Goal: Task Accomplishment & Management: Complete application form

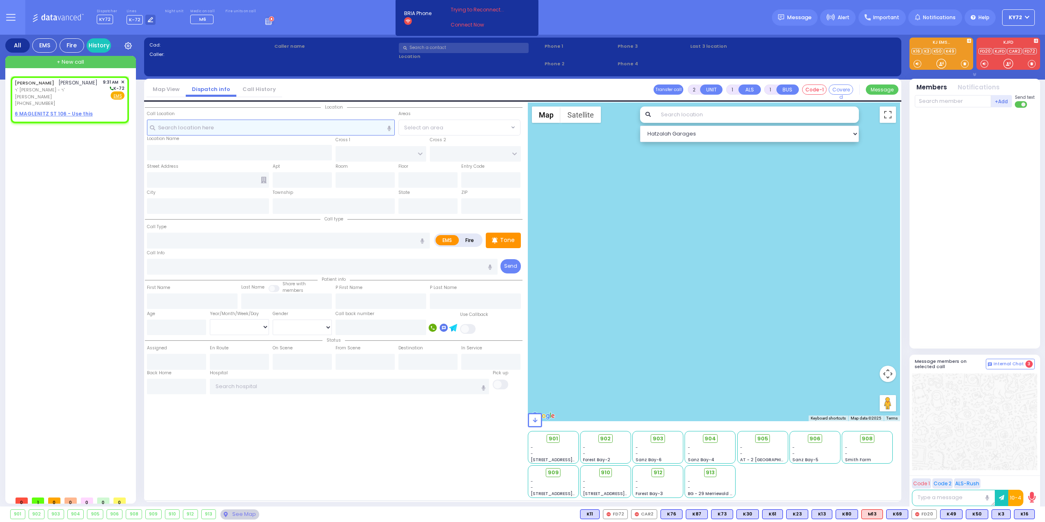
select select
radio input "true"
type input "[PERSON_NAME]"
type input "TEITELBAUM"
select select
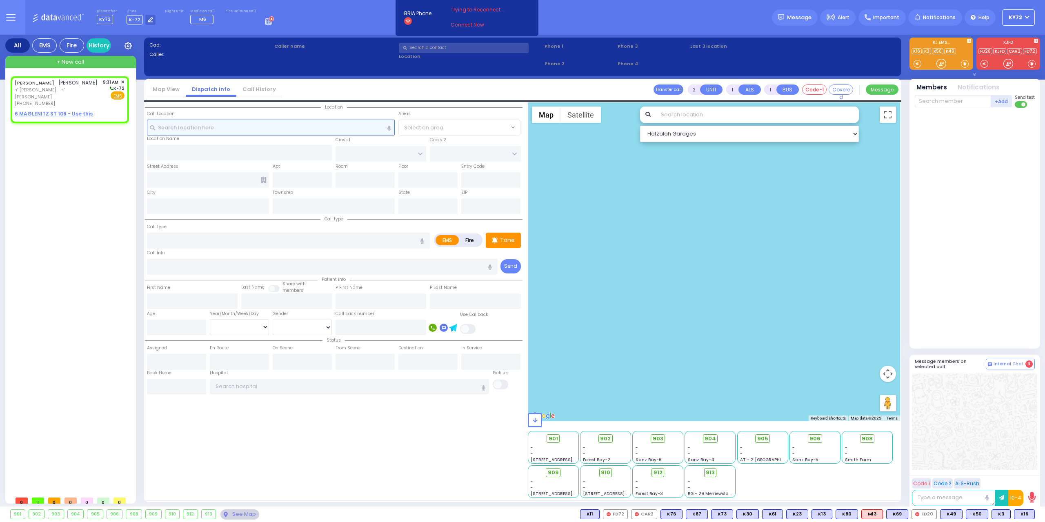
type input "09:31"
select select "Hatzalah Garages"
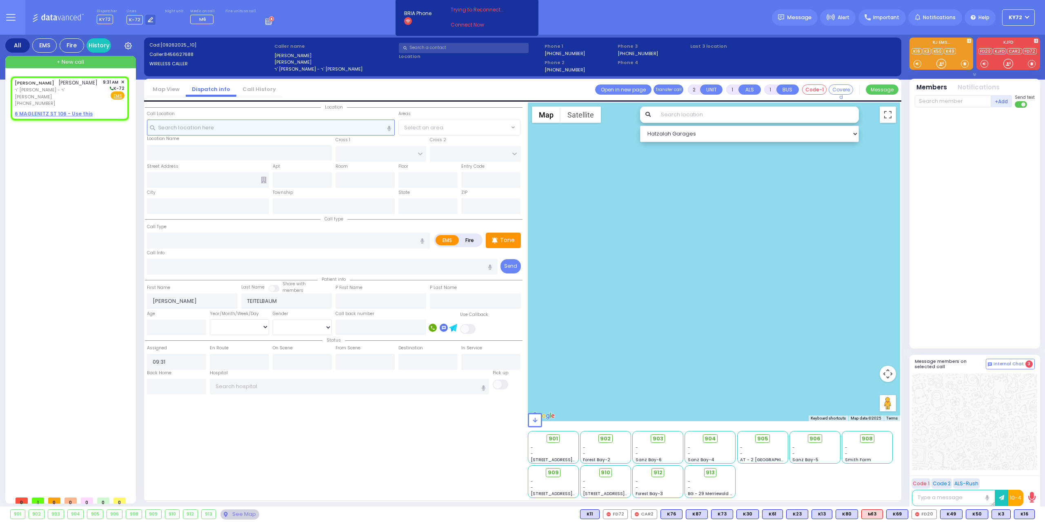
select select
radio input "true"
select select
select select "Hatzalah Garages"
select select
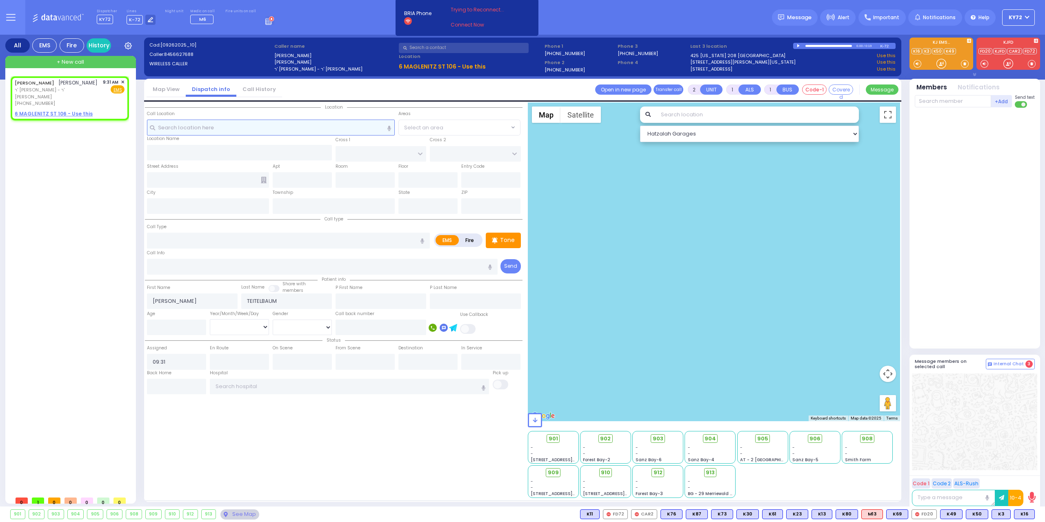
radio input "true"
select select
select select "Hatzalah Garages"
click at [502, 245] on div "Tone" at bounding box center [503, 241] width 35 height 16
drag, startPoint x: 940, startPoint y: 62, endPoint x: 931, endPoint y: 62, distance: 9.0
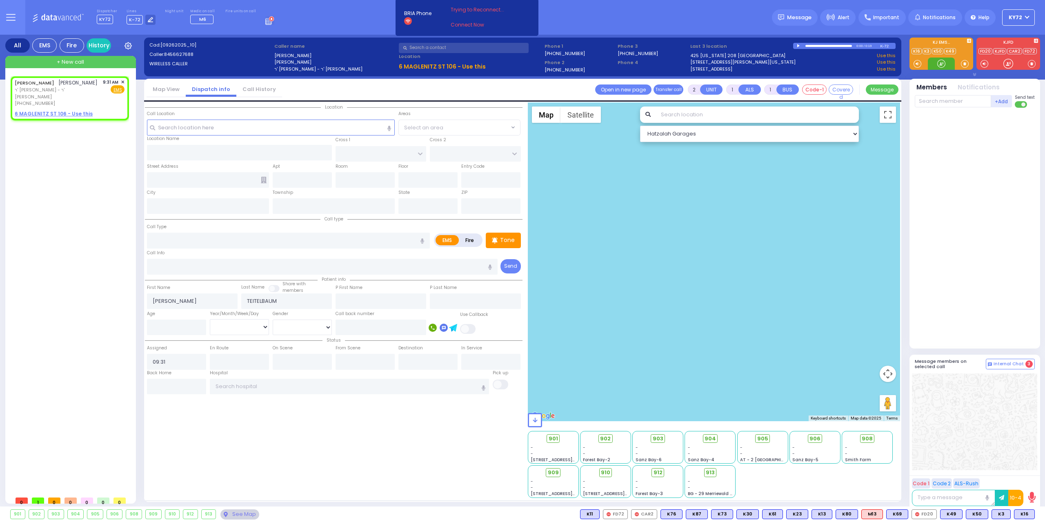
click at [939, 62] on div at bounding box center [941, 64] width 8 height 8
click at [71, 116] on u "6 MAGLENITZ ST 106 - Use this" at bounding box center [54, 113] width 78 height 7
select select
radio input "true"
select select
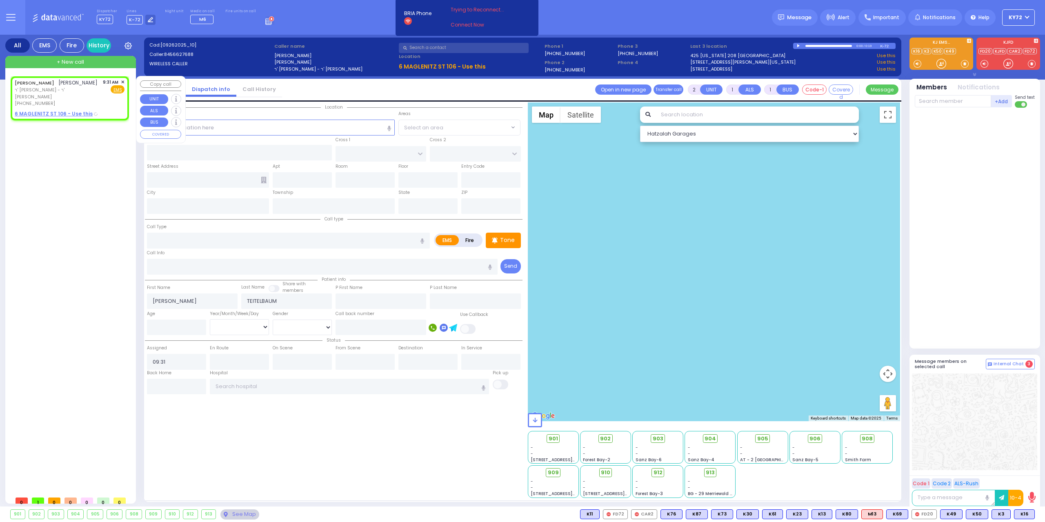
select select "Hatzalah Garages"
select select
radio input "true"
select select
select select "Hatzalah Garages"
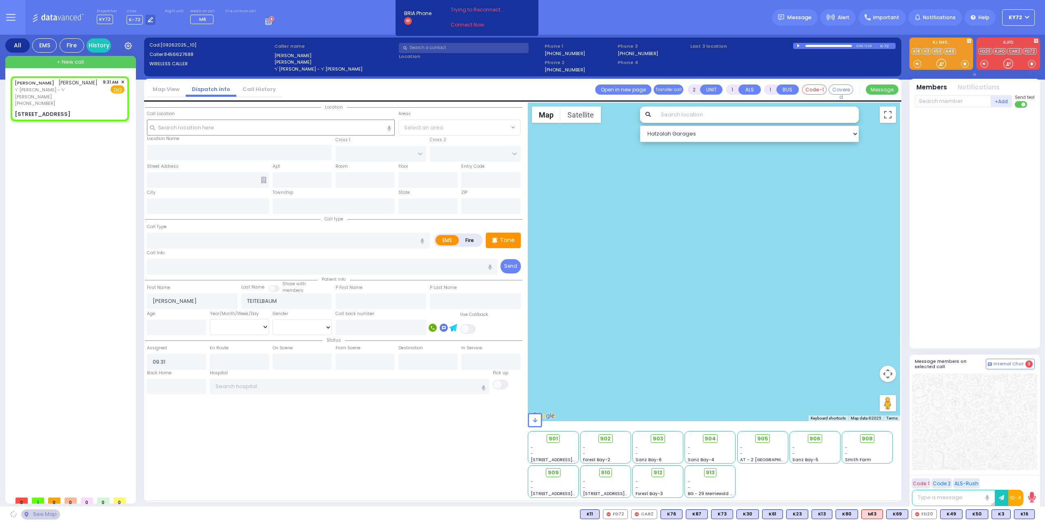
type input "[PERSON_NAME][GEOGRAPHIC_DATA]"
type input "CHUST RD"
type input "[STREET_ADDRESS]"
type input "106"
type input "Monroe"
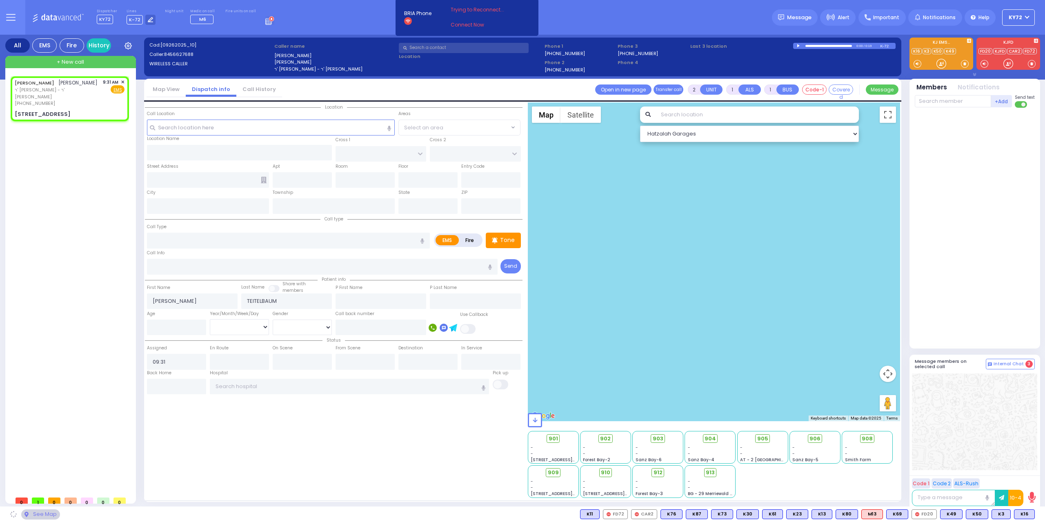
type input "[US_STATE]"
type input "10950"
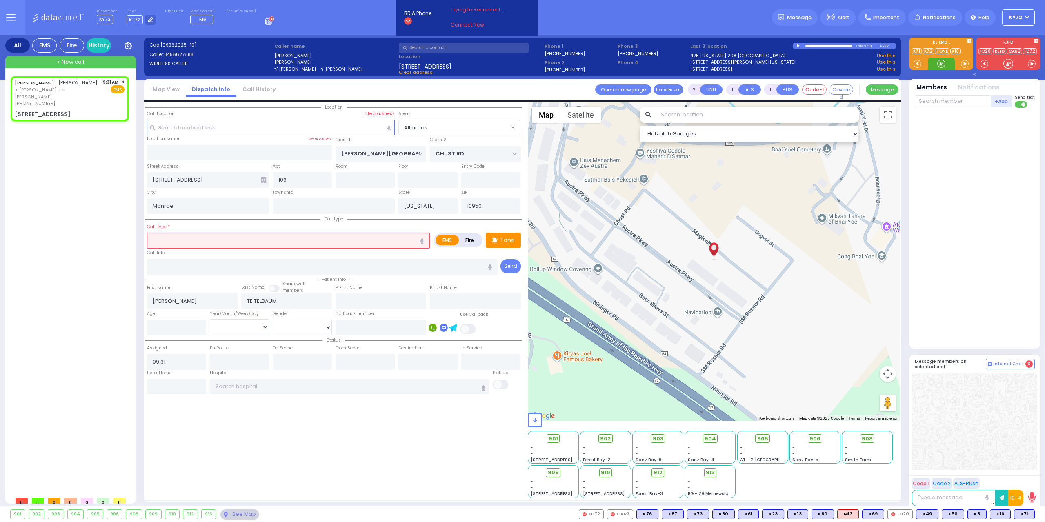
click at [940, 66] on div at bounding box center [941, 64] width 8 height 8
click at [350, 242] on input "text" at bounding box center [288, 241] width 283 height 16
type input "fainted"
click at [1027, 511] on span "K71" at bounding box center [1024, 514] width 20 height 9
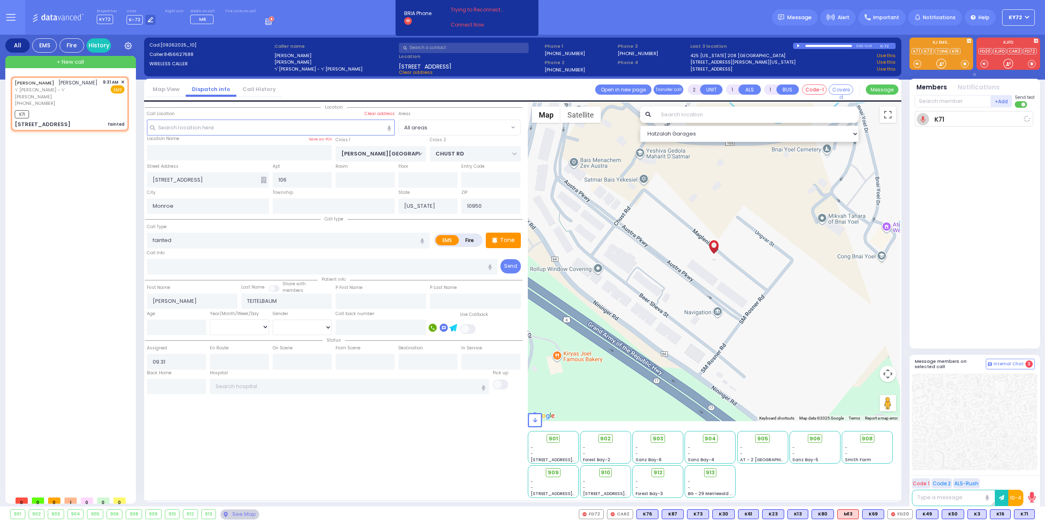
select select
radio input "true"
select select
type input "09:32"
select select "Hatzalah Garages"
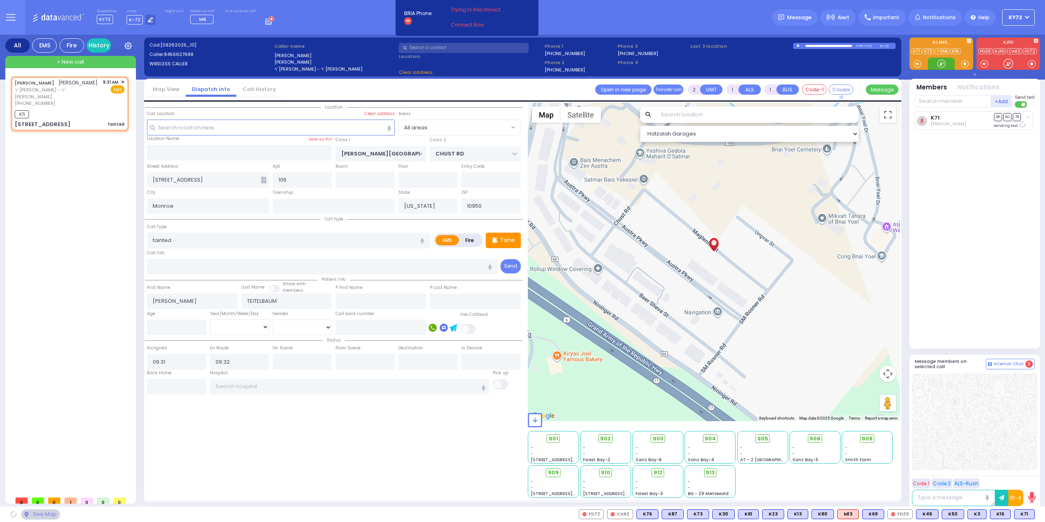
select select
radio input "true"
select select
select select "Hatzalah Garages"
click at [937, 63] on div at bounding box center [941, 64] width 8 height 8
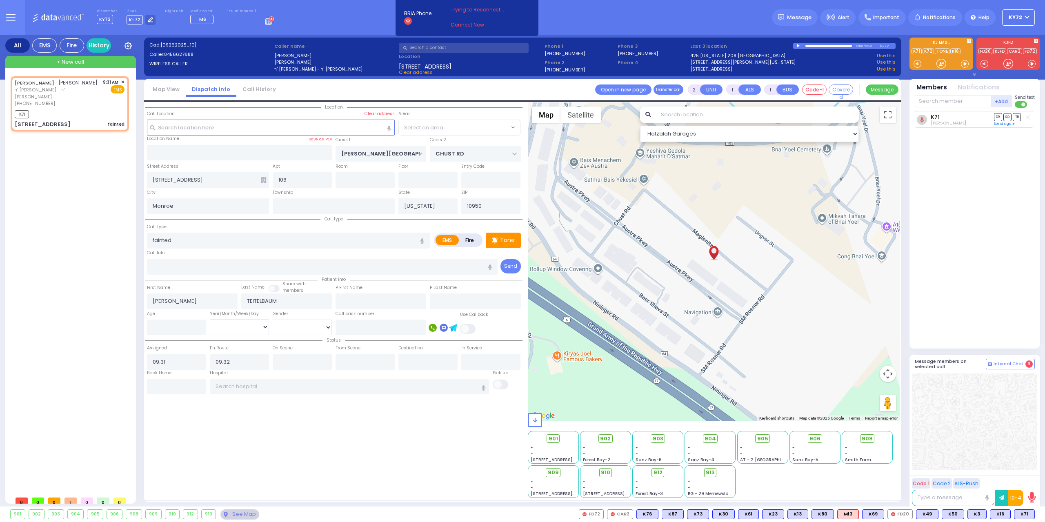
select select
radio input "true"
select select
select select "Hatzalah Garages"
select select
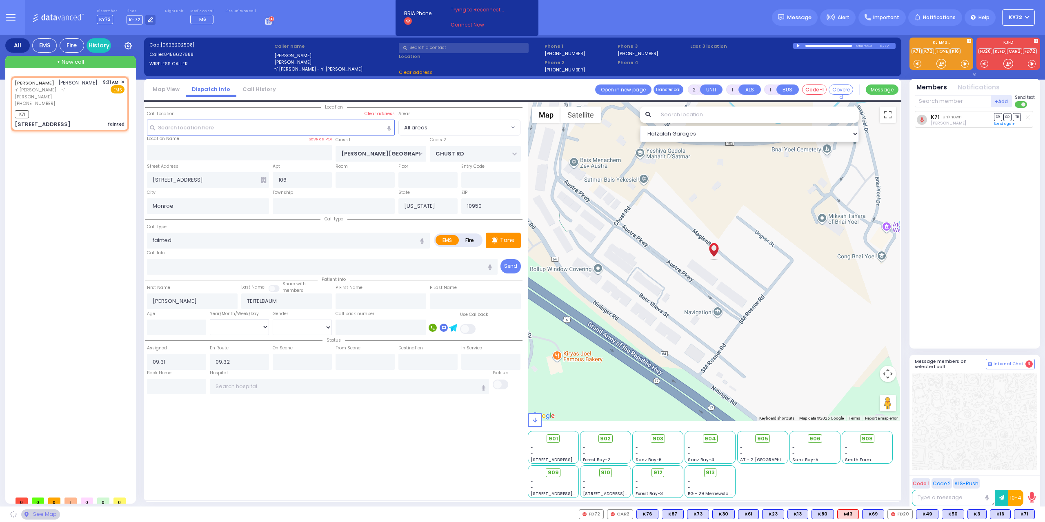
radio input "true"
select select
select select "Hatzalah Garages"
click at [942, 63] on div at bounding box center [941, 64] width 8 height 8
click at [1025, 513] on span "K49" at bounding box center [1024, 514] width 22 height 9
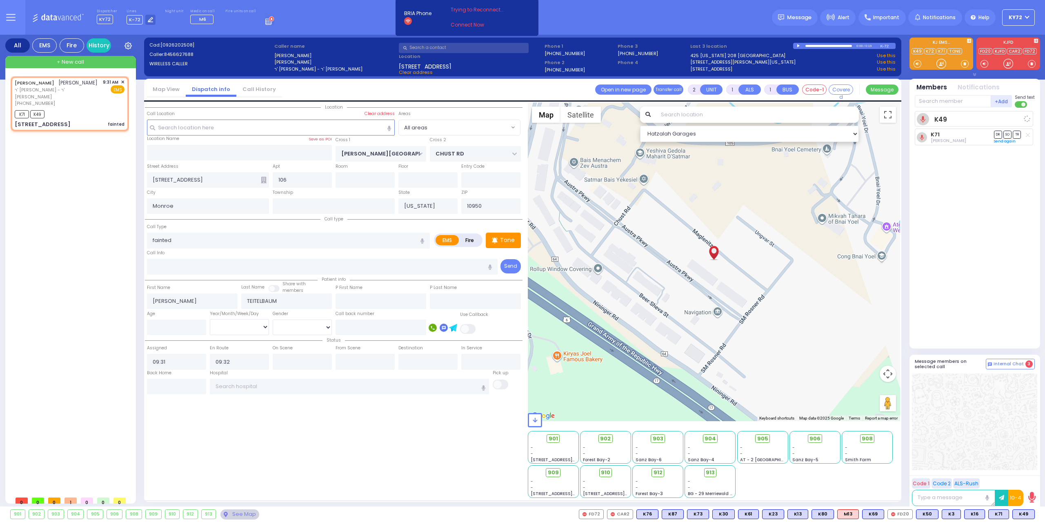
select select
radio input "true"
select select
select select "Hatzalah Garages"
click at [608, 473] on span "910" at bounding box center [608, 473] width 9 height 8
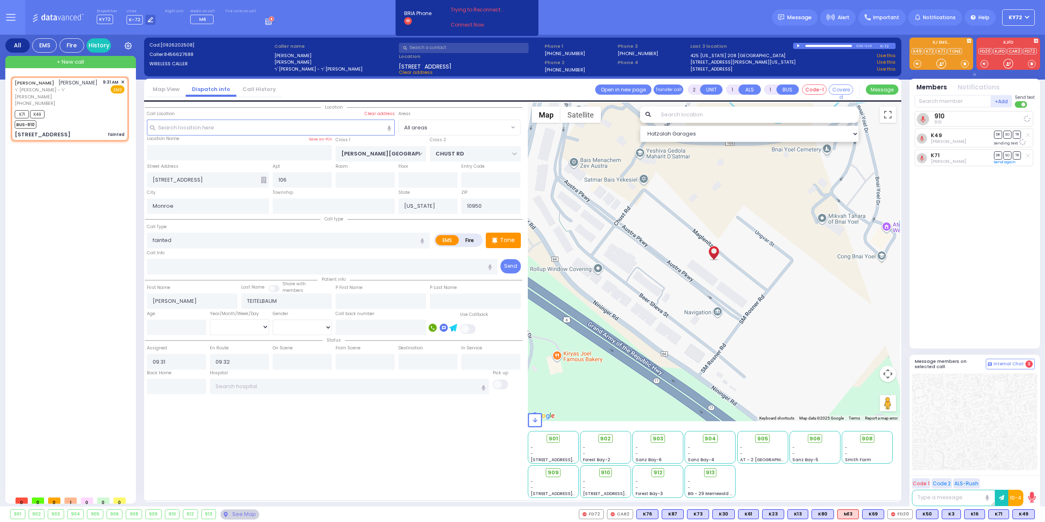
select select
radio input "true"
select select
select select "Hatzalah Garages"
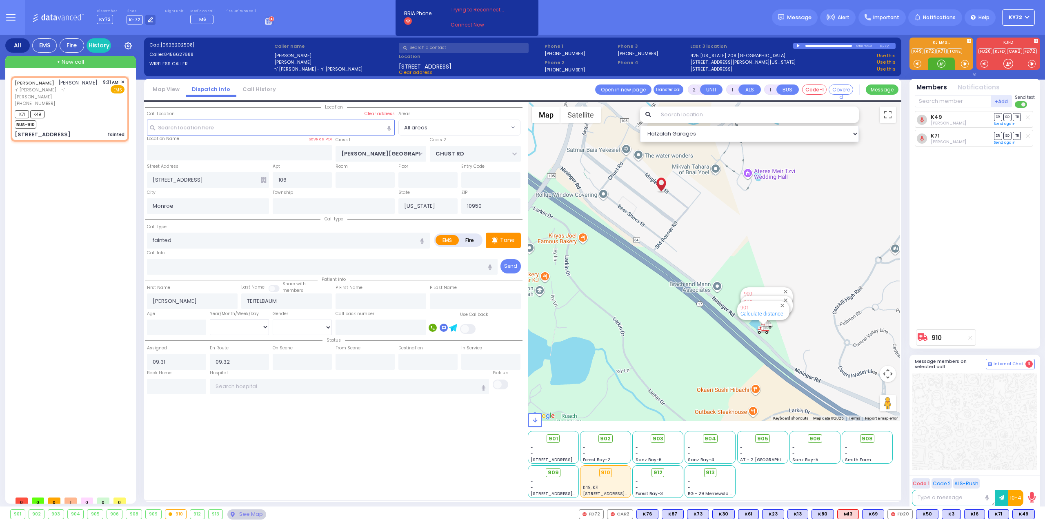
click at [939, 65] on div at bounding box center [941, 64] width 8 height 8
click at [943, 64] on div at bounding box center [941, 64] width 8 height 8
click at [1026, 511] on span "M6" at bounding box center [1024, 514] width 19 height 9
select select
radio input "true"
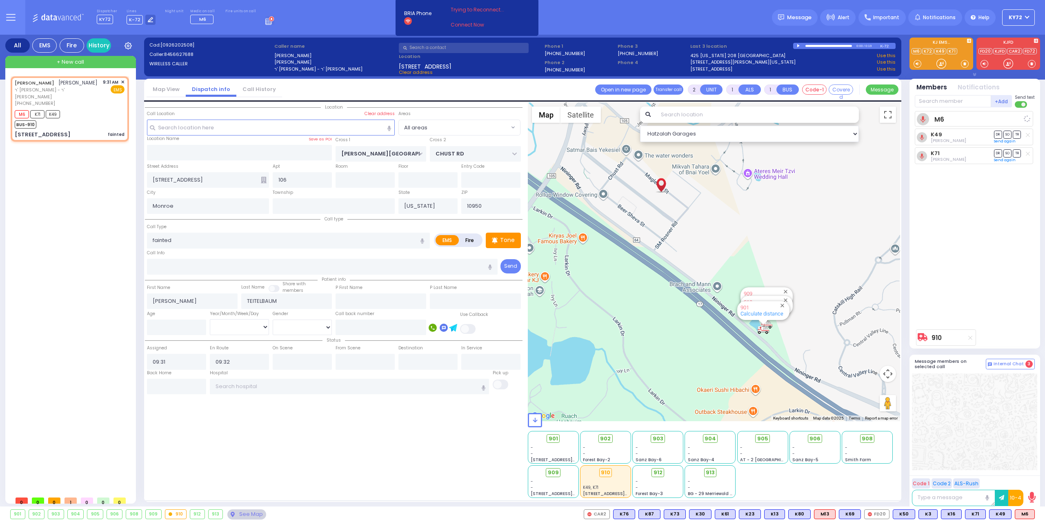
select select
select select "Hatzalah Garages"
click at [939, 65] on div at bounding box center [941, 64] width 8 height 8
click at [939, 62] on div at bounding box center [941, 64] width 8 height 8
click at [1023, 510] on span "M16" at bounding box center [1024, 514] width 21 height 9
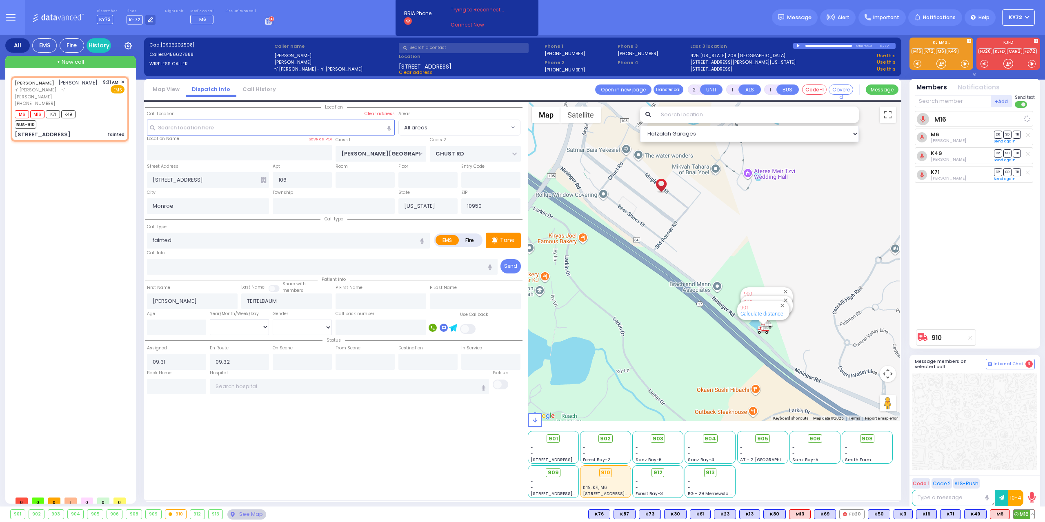
select select
radio input "true"
select select
select select "Hatzalah Garages"
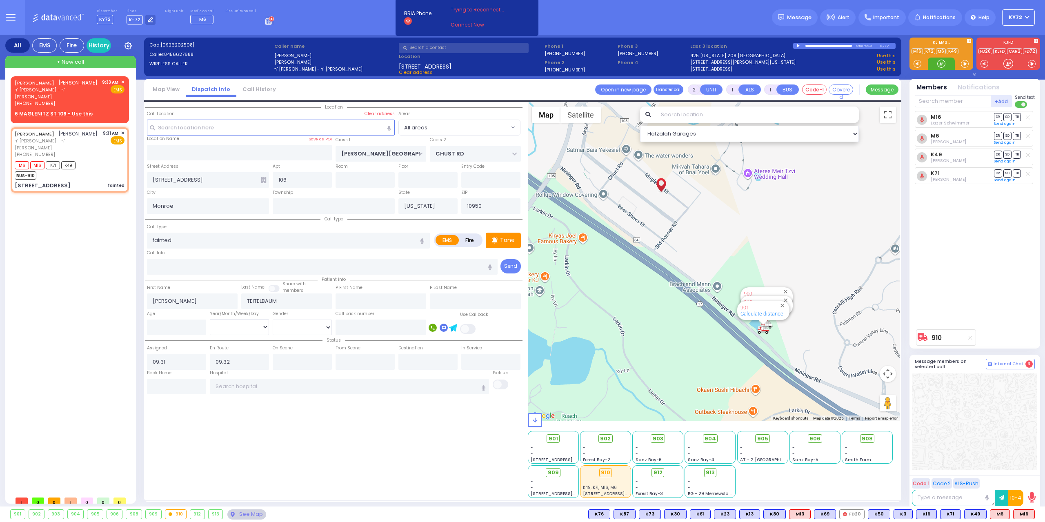
drag, startPoint x: 939, startPoint y: 66, endPoint x: 940, endPoint y: 59, distance: 7.0
click at [940, 65] on div at bounding box center [941, 64] width 8 height 8
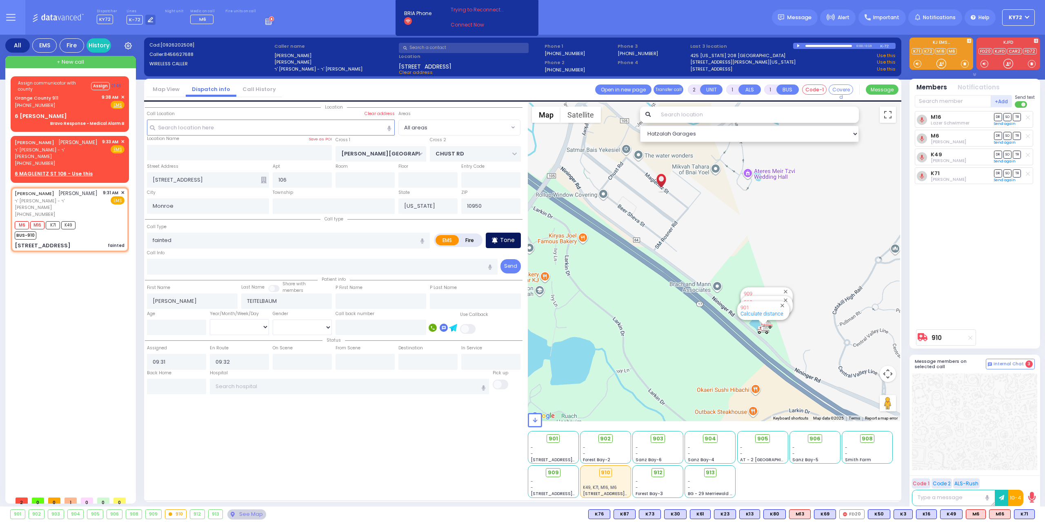
click at [501, 241] on p "Tone" at bounding box center [507, 240] width 15 height 9
click at [67, 107] on div "Orange County 911 [PHONE_NUMBER] 9:38 AM ✕ Fire EMS" at bounding box center [70, 101] width 110 height 15
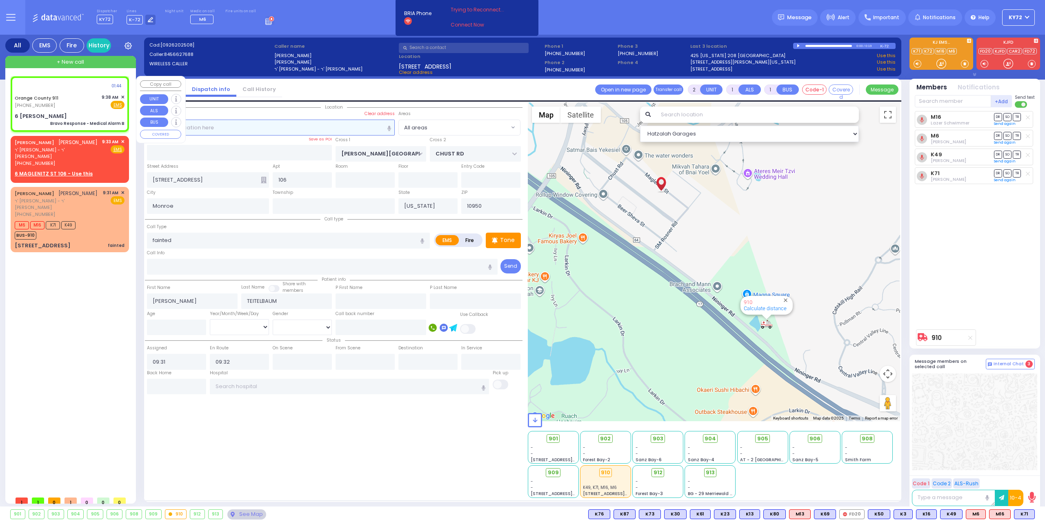
type input "6"
select select
type input "Bravo Response - Medical Alarm B"
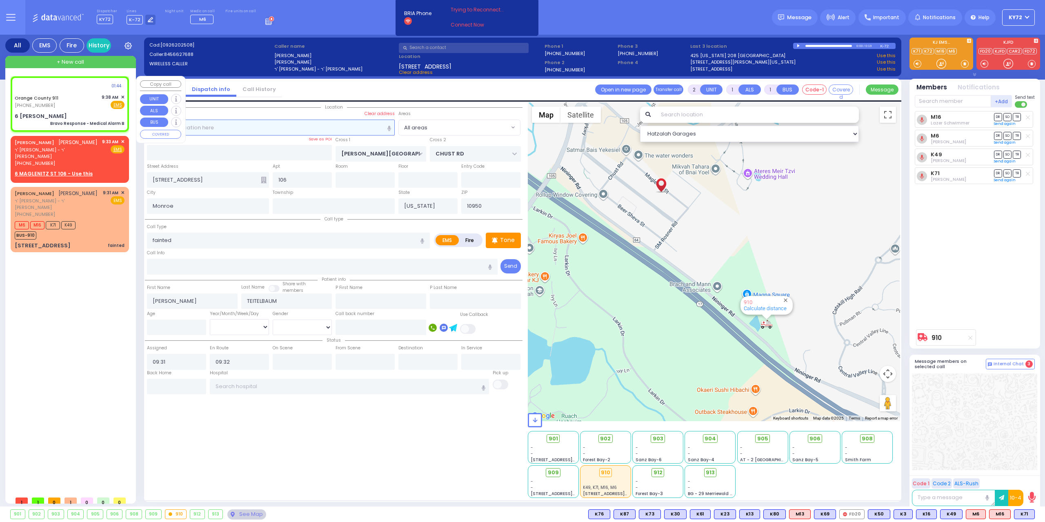
radio input "true"
type input "Nature: : Bravo Response - Medical Alarm B Address: : [STREET_ADDRESS][GEOGRAPH…"
select select
select select "Hatzalah Garages"
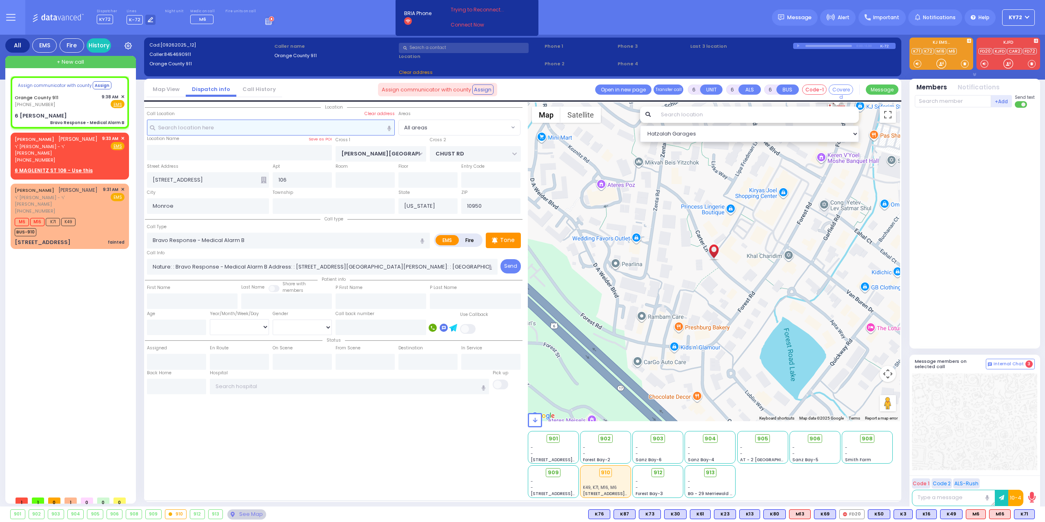
type input "6 [PERSON_NAME]"
select select
radio input "true"
select select
select select "Hatzalah Garages"
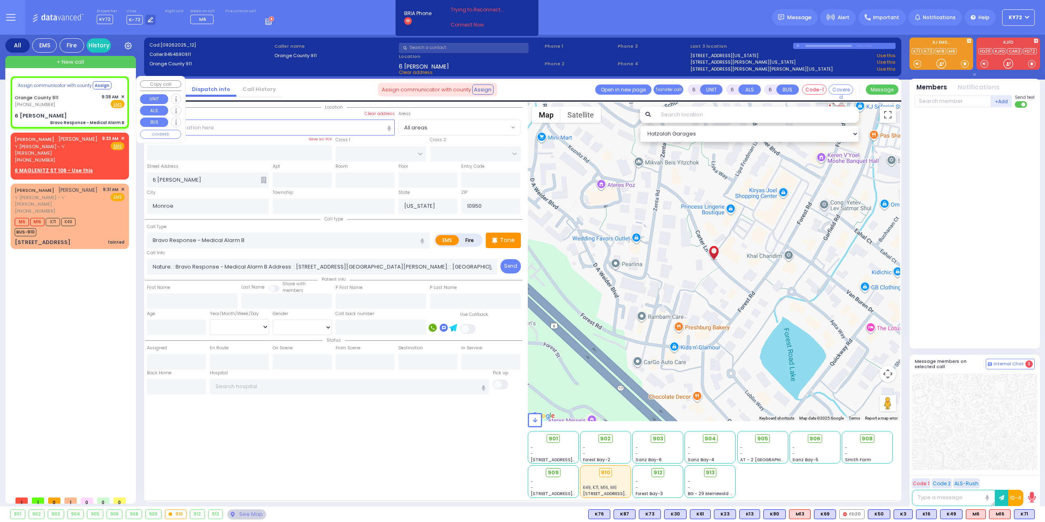
click at [52, 107] on div "[PHONE_NUMBER]" at bounding box center [38, 104] width 47 height 7
select select
radio input "true"
select select
select select "Hatzalah Garages"
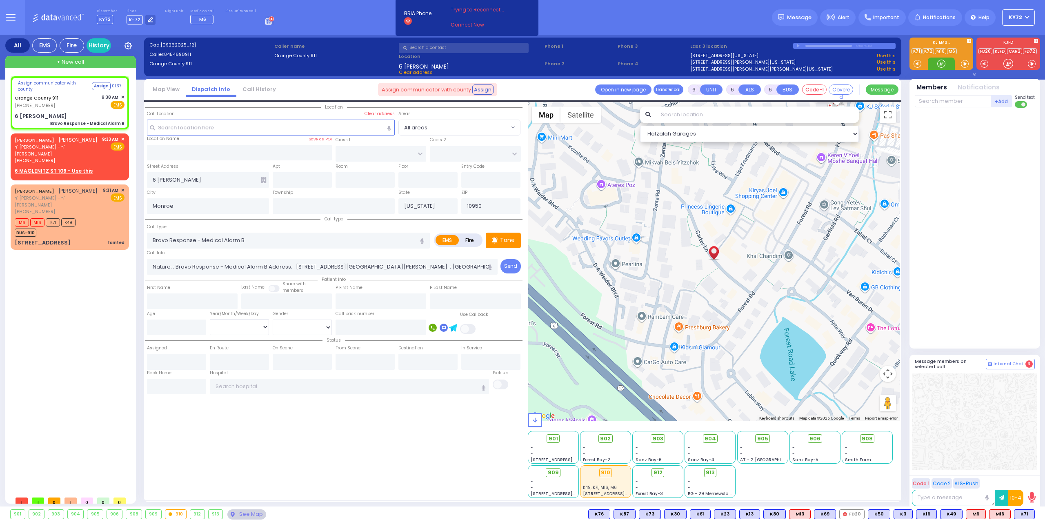
click at [939, 64] on div at bounding box center [941, 64] width 8 height 8
click at [50, 109] on div "Assign communicator with county Assign 01:35 [GEOGRAPHIC_DATA] 911 [PHONE_NUMBE…" at bounding box center [69, 103] width 115 height 50
select select
radio input "true"
select select
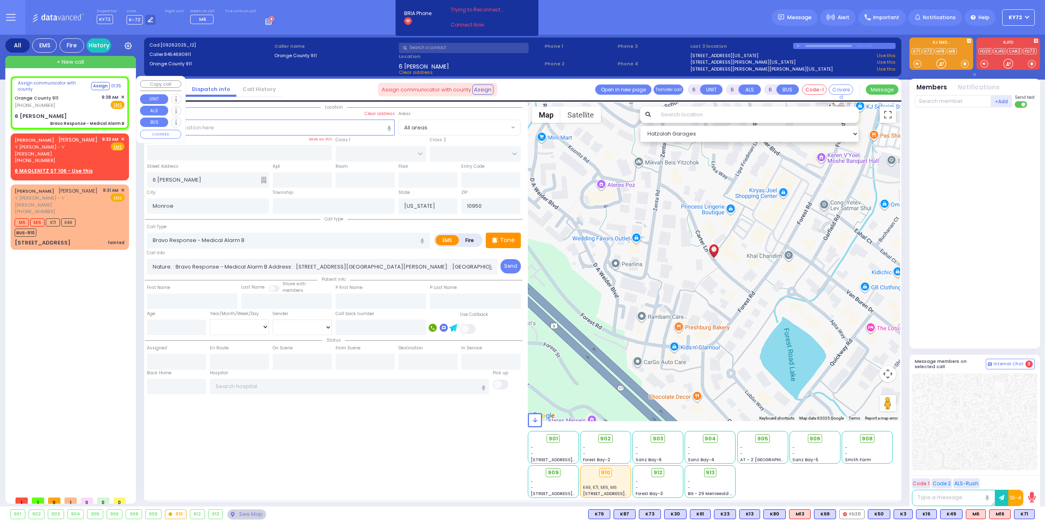
select select "Hatzalah Garages"
drag, startPoint x: 942, startPoint y: 66, endPoint x: 929, endPoint y: 67, distance: 13.1
click at [941, 65] on div at bounding box center [941, 64] width 8 height 8
click at [74, 104] on div "Orange County 911 [PHONE_NUMBER] 9:38 AM ✕ Fire EMS" at bounding box center [70, 101] width 110 height 15
select select
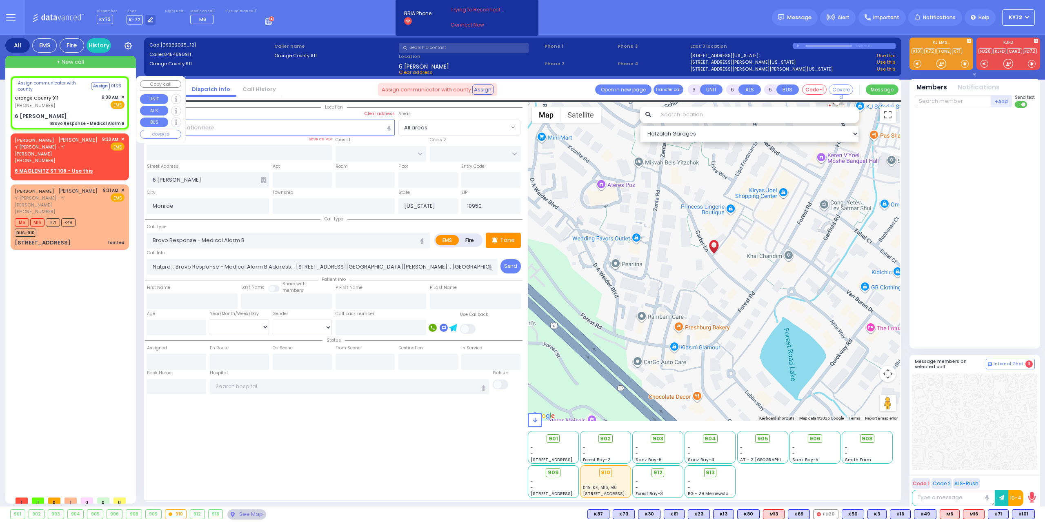
radio input "true"
select select
select select "Hatzalah Garages"
click at [953, 102] on input "text" at bounding box center [953, 101] width 76 height 12
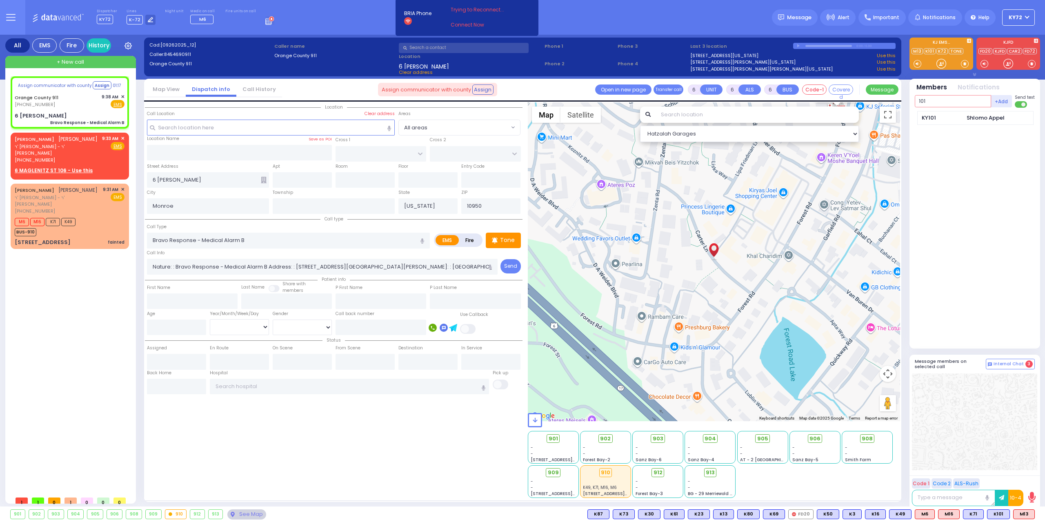
type input "101"
type input "56"
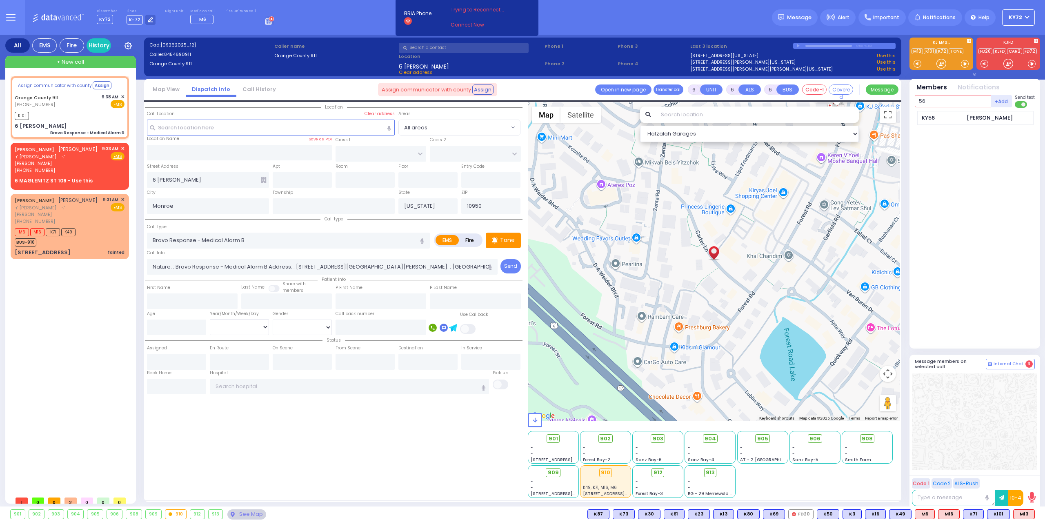
select select
radio input "true"
select select
type input "09:38"
select select "Hatzalah Garages"
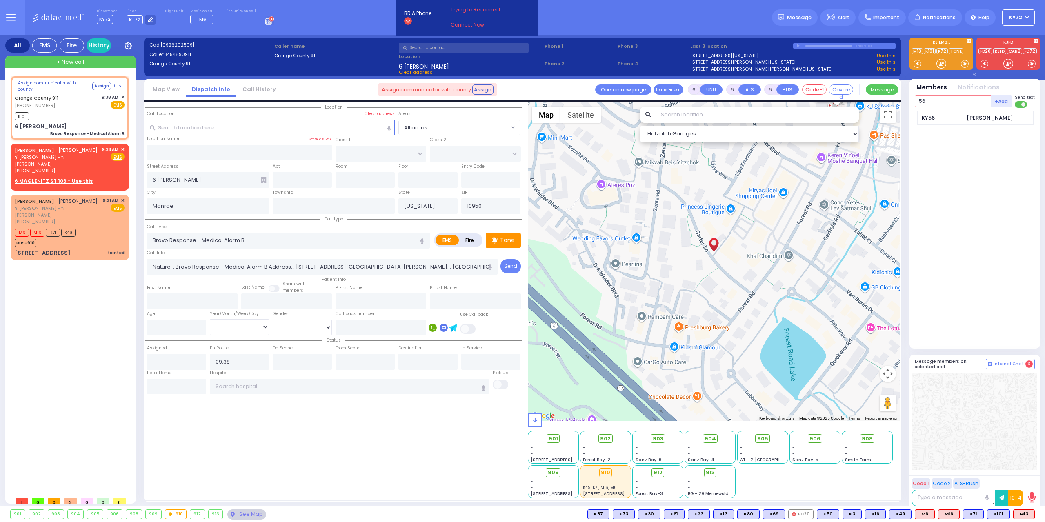
type input "56"
select select
radio input "true"
select select
select select "Hatzalah Garages"
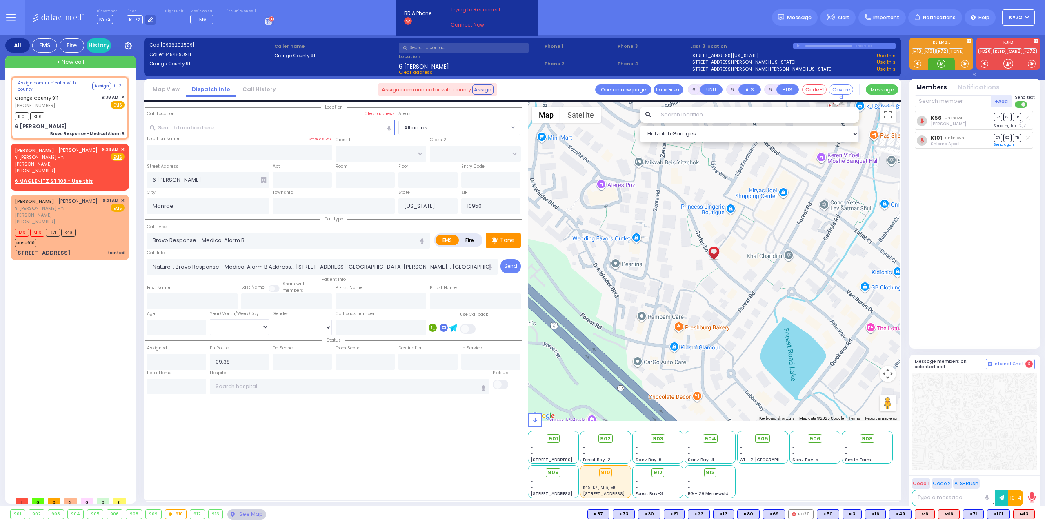
click at [941, 67] on div at bounding box center [941, 64] width 8 height 8
click at [1023, 515] on span "M13" at bounding box center [1024, 514] width 21 height 9
select select
radio input "true"
select select
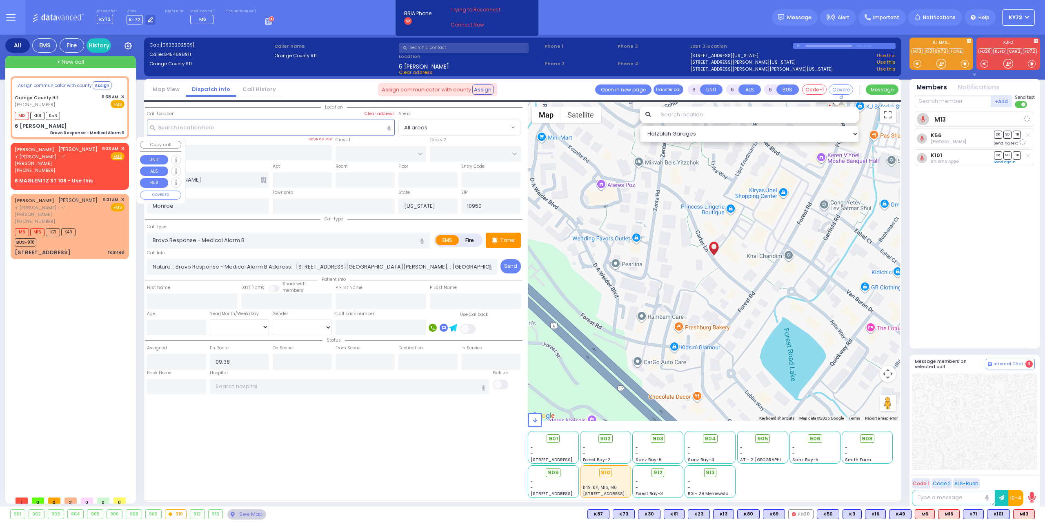
select select "Hatzalah Garages"
click at [124, 145] on span "✕" at bounding box center [123, 148] width 4 height 7
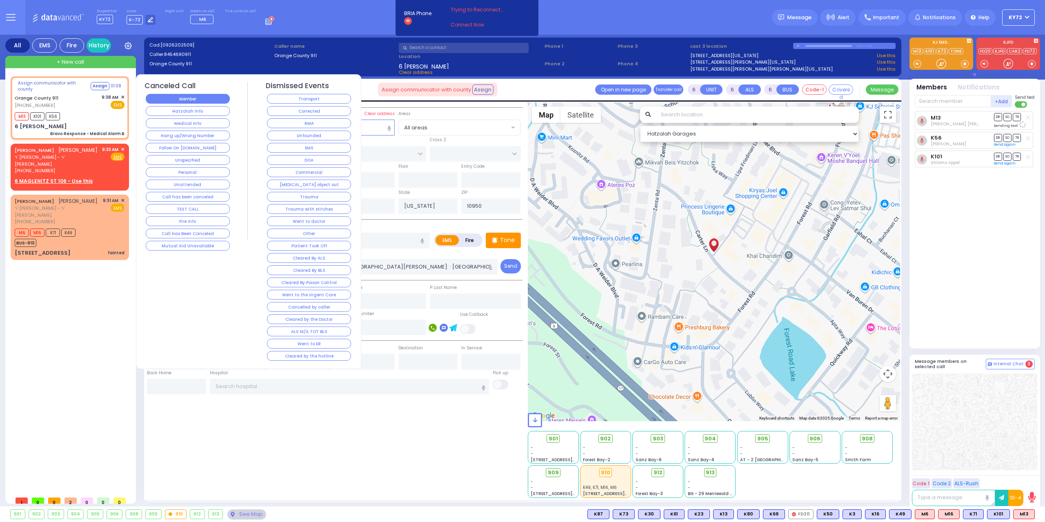
click at [196, 100] on button "Member" at bounding box center [188, 99] width 84 height 10
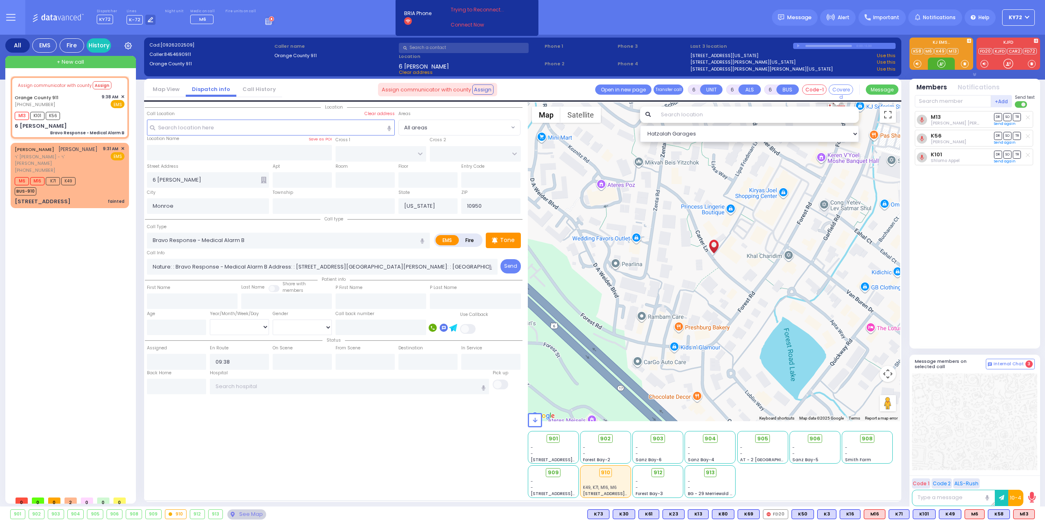
click at [949, 64] on div at bounding box center [941, 64] width 27 height 12
click at [71, 106] on div "Orange County 911 [PHONE_NUMBER] 9:38 AM ✕ EMS" at bounding box center [70, 100] width 110 height 15
select select
radio input "true"
select select
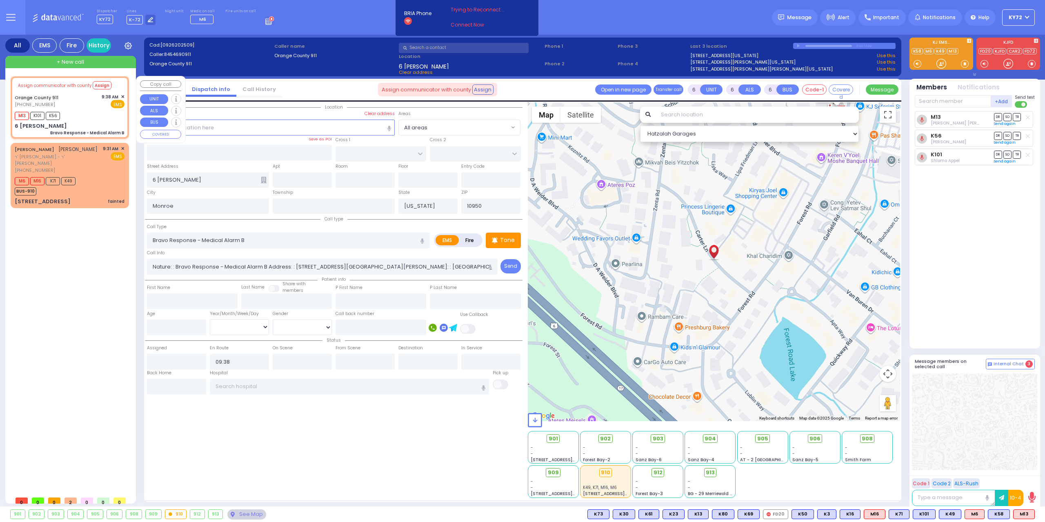
select select "Hatzalah Garages"
click at [122, 97] on span "✕" at bounding box center [123, 96] width 4 height 7
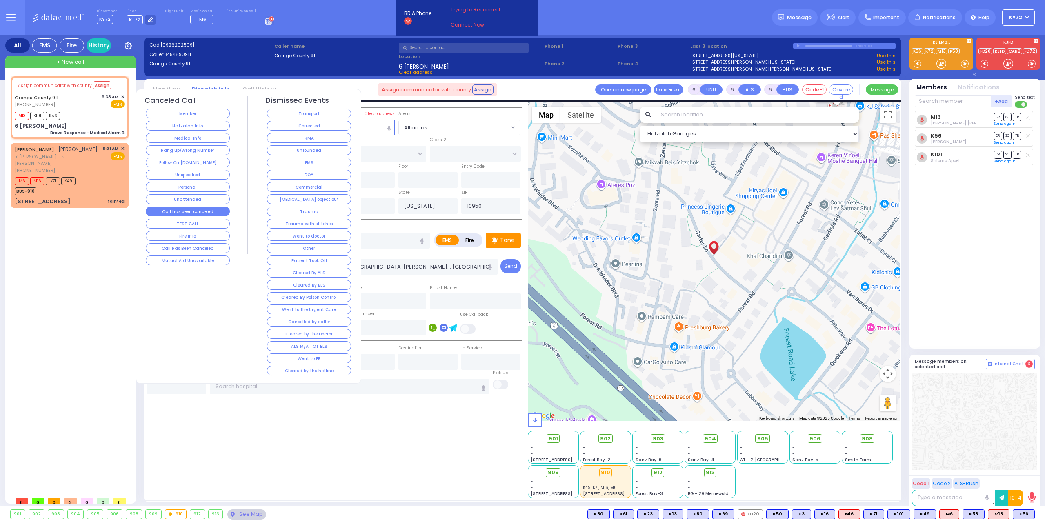
click at [209, 211] on button "Call has been canceled" at bounding box center [188, 212] width 84 height 10
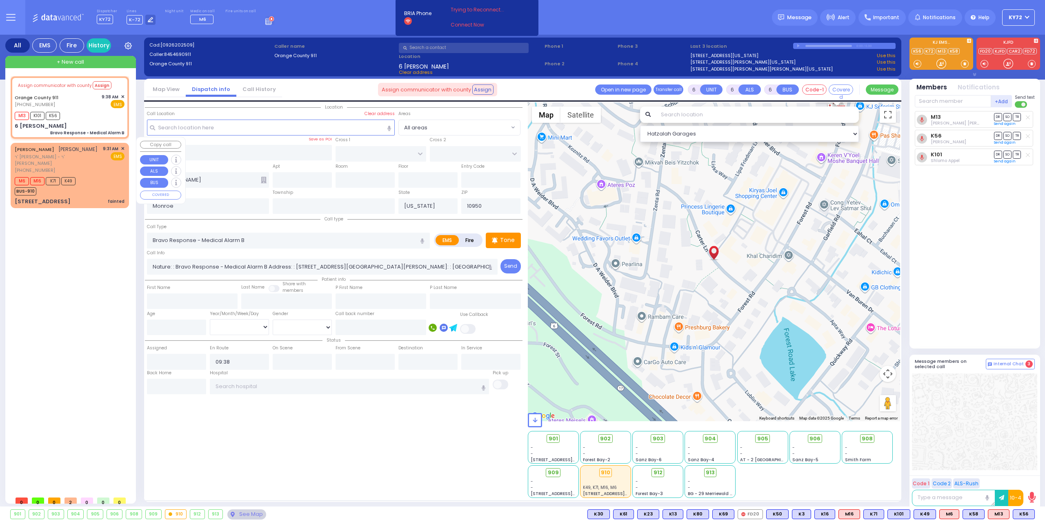
select select
radio input "true"
select select
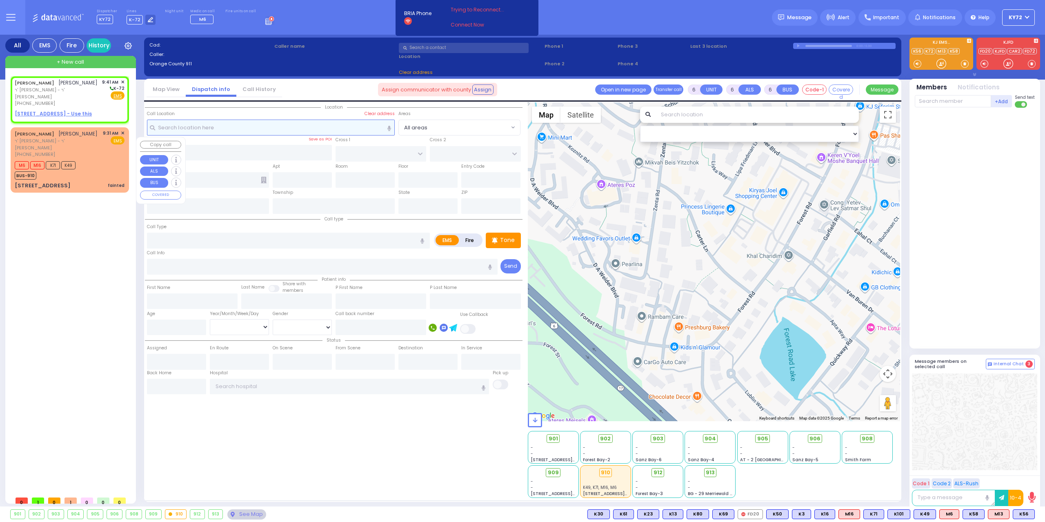
type input "2"
type input "1"
select select
radio input "true"
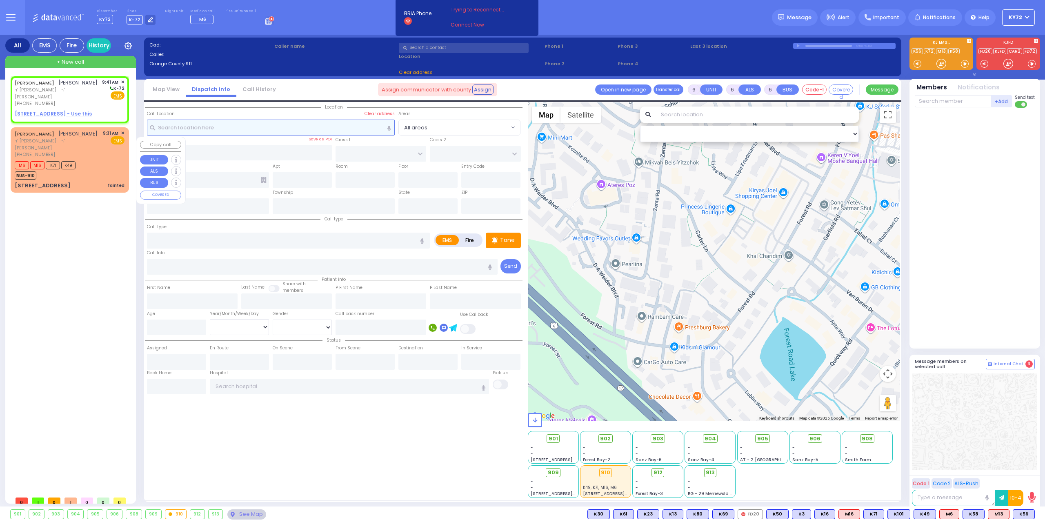
type input "YITZCHOK"
type input "WEINSTOCK"
select select
type input "09:41"
select select "Hatzalah Garages"
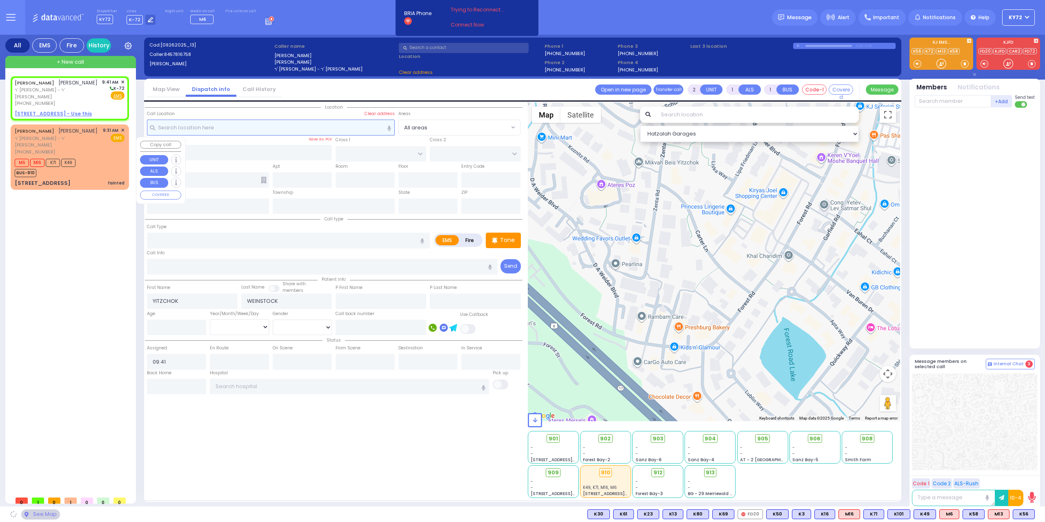
select select
radio input "true"
select select
select select "Hatzalah Garages"
select select
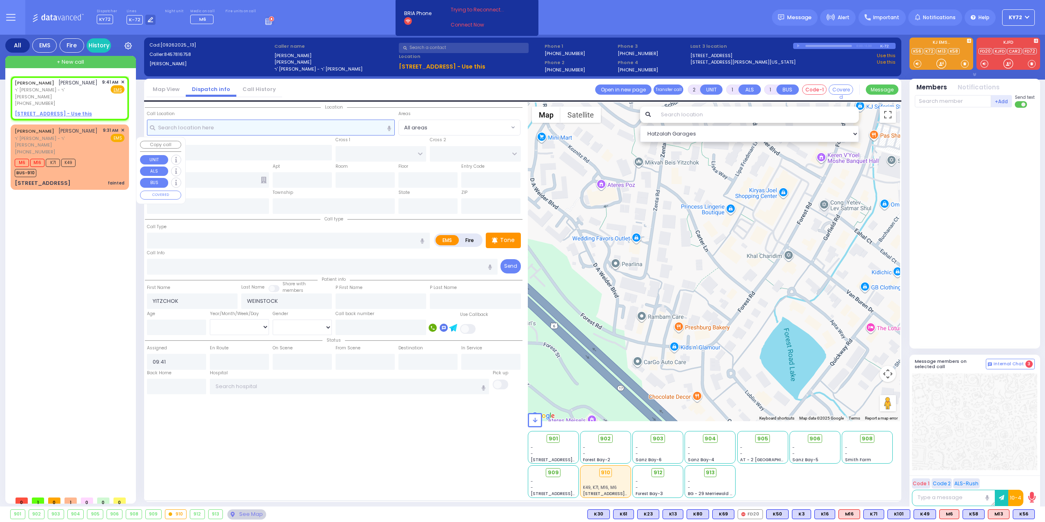
radio input "true"
select select
select select "Hatzalah Garages"
click at [51, 110] on u "[STREET_ADDRESS] - Use this" at bounding box center [53, 113] width 77 height 7
select select
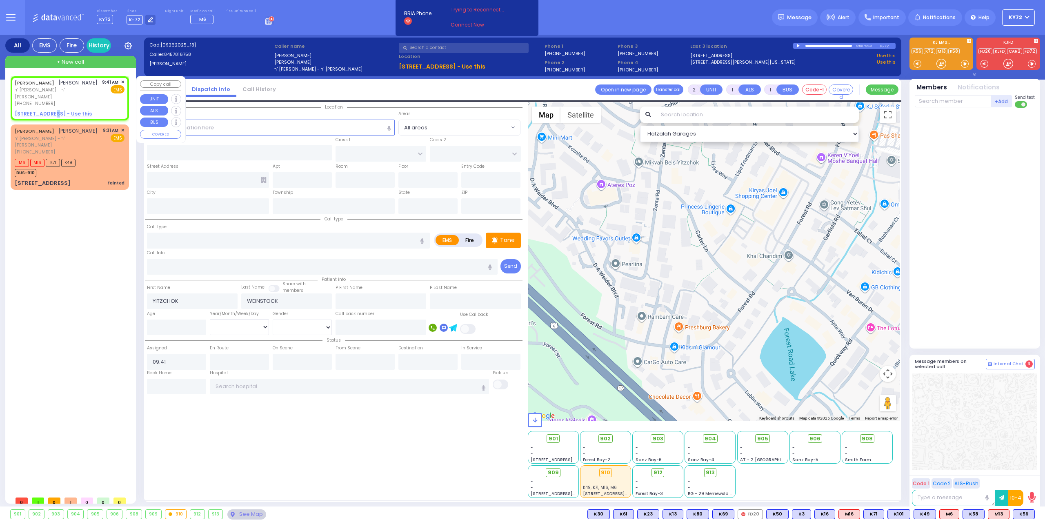
radio input "true"
select select
select select "Hatzalah Garages"
click at [62, 110] on u "[STREET_ADDRESS] - Use this" at bounding box center [53, 113] width 77 height 7
select select
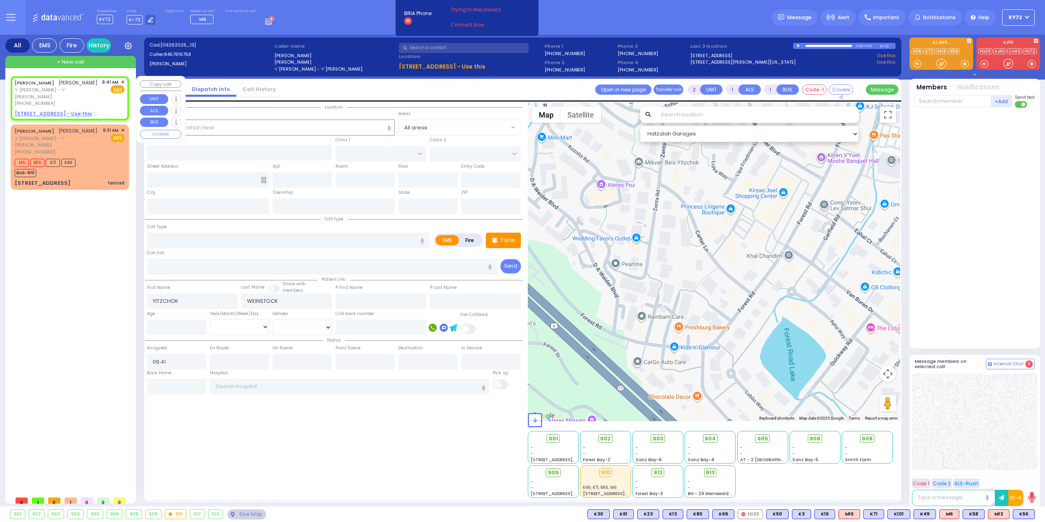
radio input "true"
select select
select select "Hatzalah Garages"
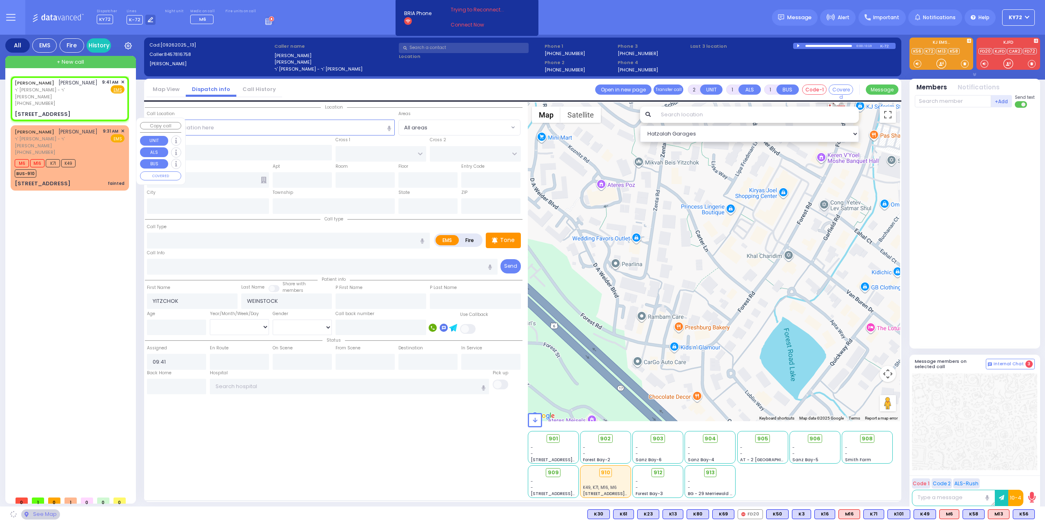
select select
radio input "true"
select select
select select "Hatzalah Garages"
type input "[PERSON_NAME][GEOGRAPHIC_DATA]"
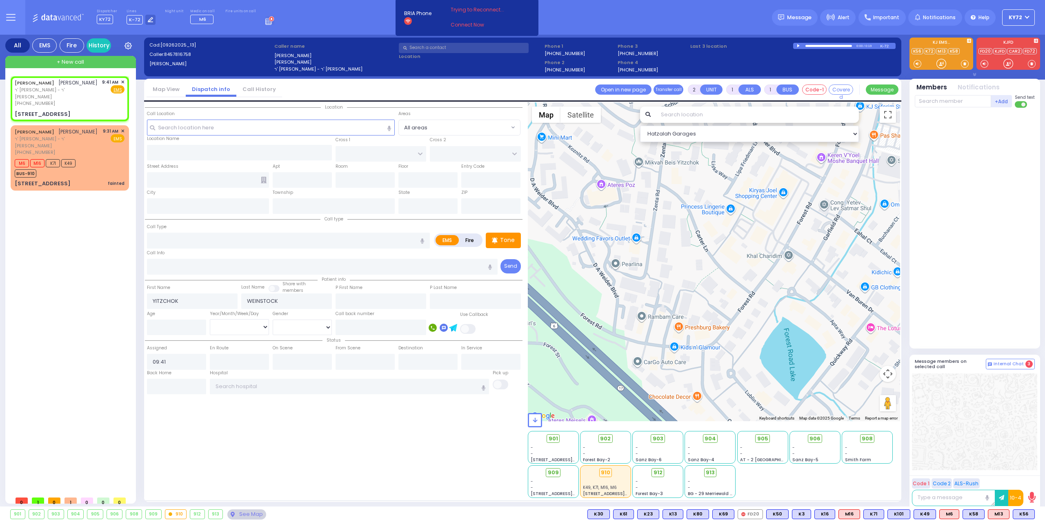
type input "BEER SHAVA ST"
type input "[STREET_ADDRESS]"
type input "204"
type input "[PERSON_NAME]"
type input "[US_STATE]"
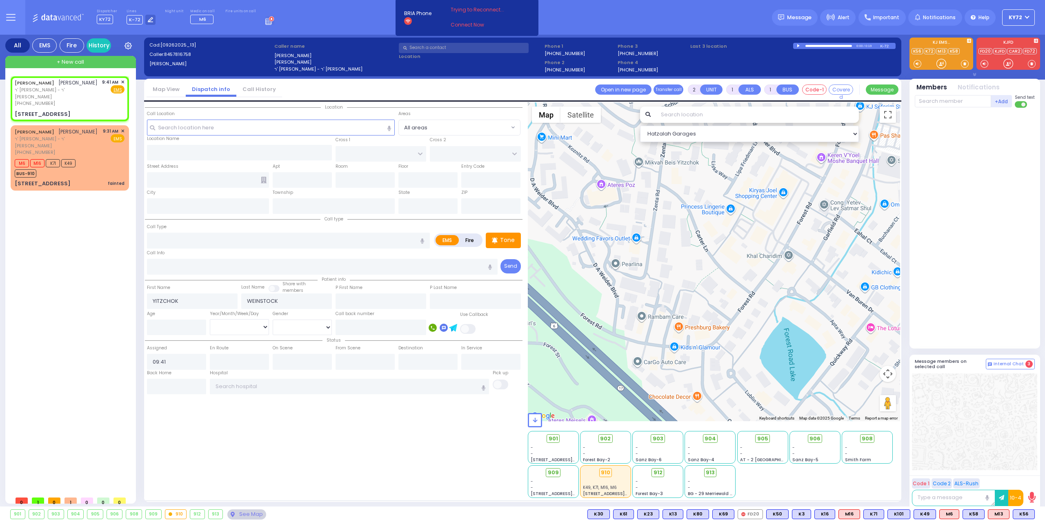
type input "10950"
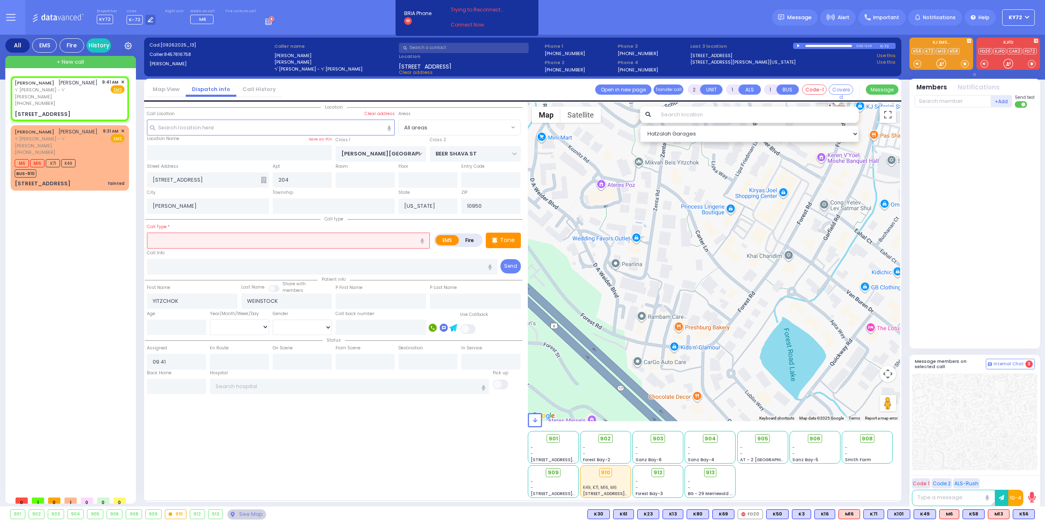
radio input "true"
select select
select select "Hatzalah Garages"
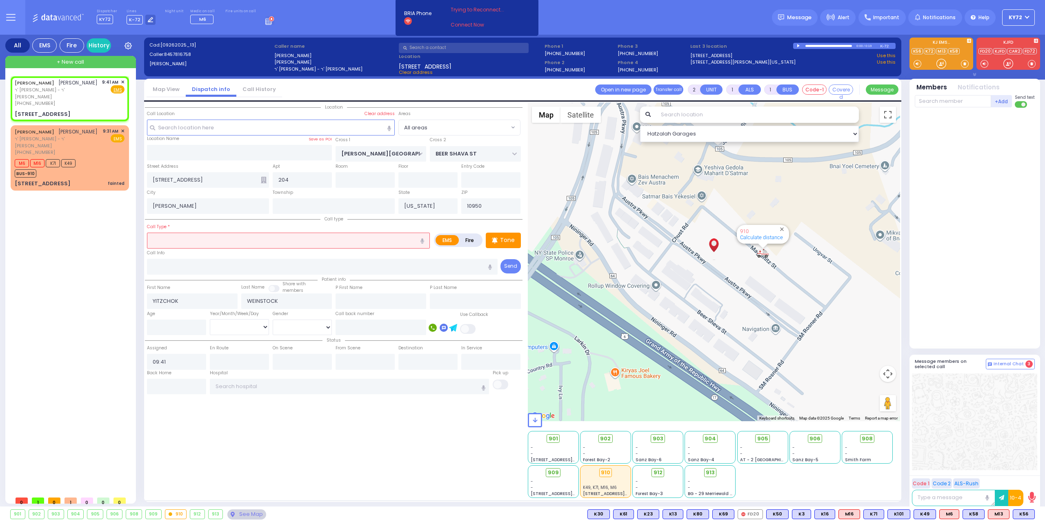
click at [473, 242] on label "Fire" at bounding box center [469, 240] width 23 height 10
radio input "true"
click at [323, 245] on input "text" at bounding box center [288, 241] width 283 height 16
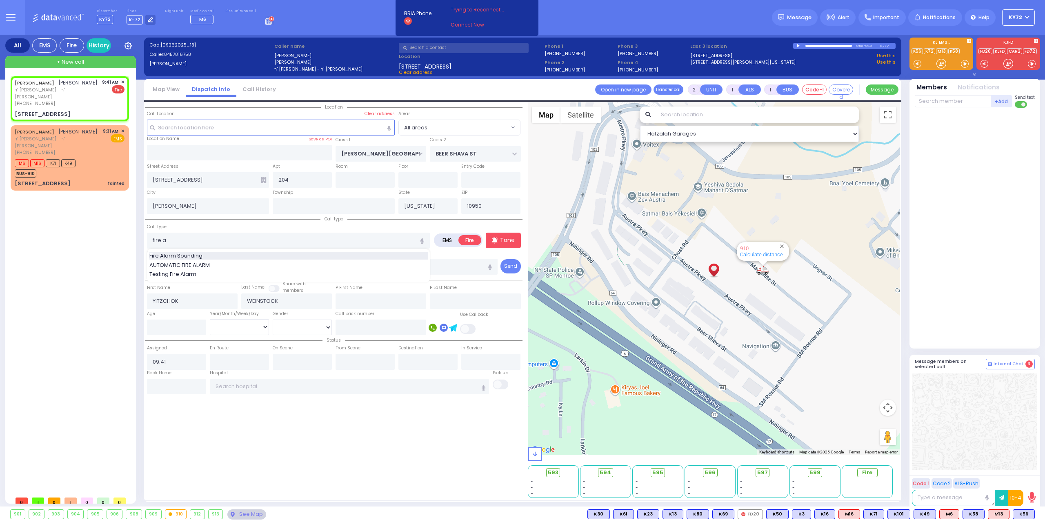
click at [316, 257] on div "Fire Alarm Sounding" at bounding box center [288, 256] width 279 height 8
type input "Fire Alarm Sounding"
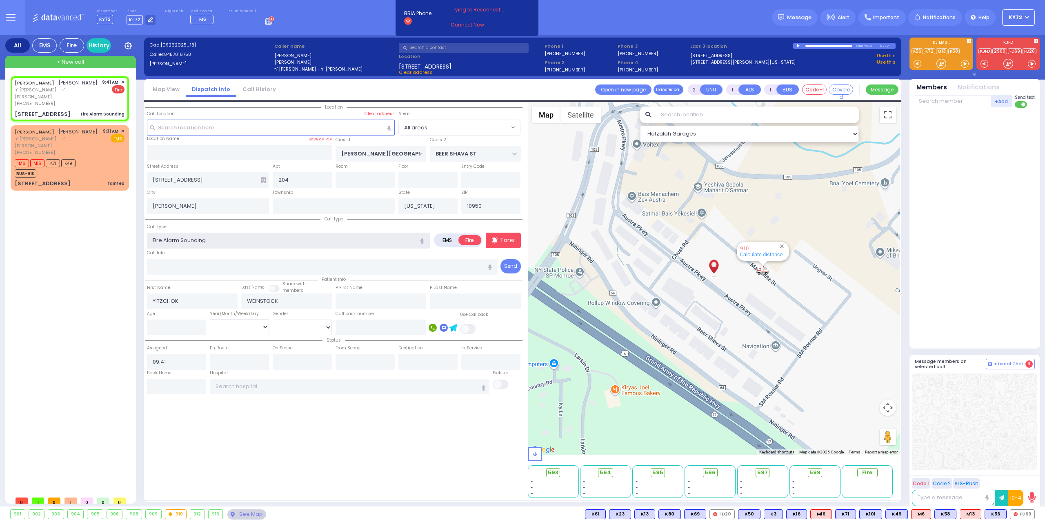
select select
radio input "true"
select select
select select "Hatzalah Garages"
click at [1026, 515] on span "FD69" at bounding box center [1022, 514] width 24 height 9
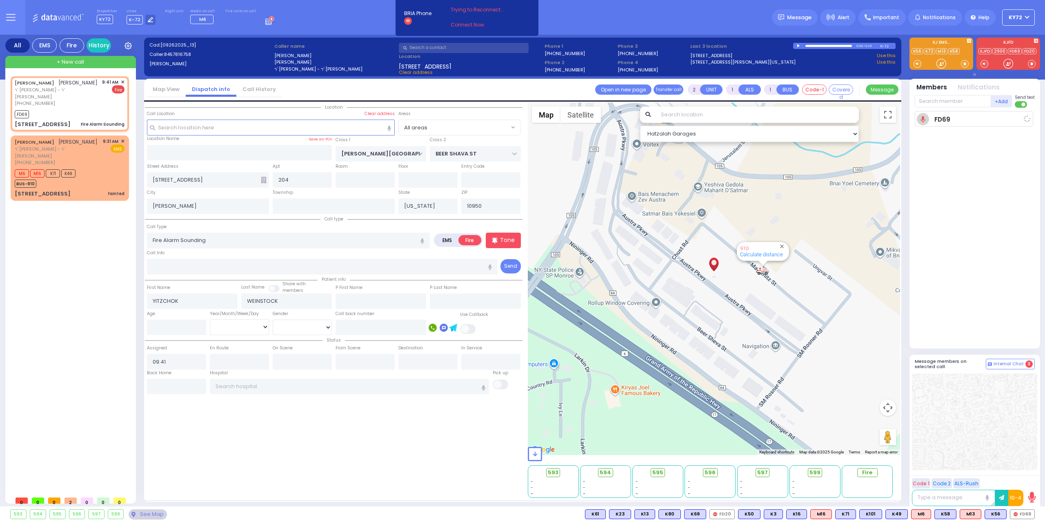
select select
radio input "true"
select select
type input "09:42"
select select "Hatzalah Garages"
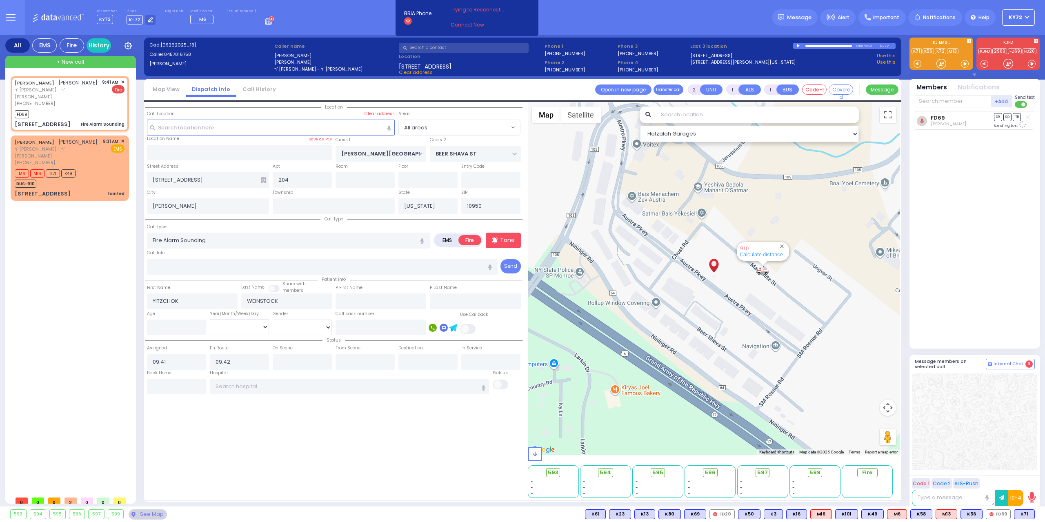
select select
radio input "true"
select select
select select "Hatzalah Garages"
click at [948, 110] on div "+Add KY56 [PERSON_NAME] Send text FD69 DR SO" at bounding box center [975, 220] width 120 height 252
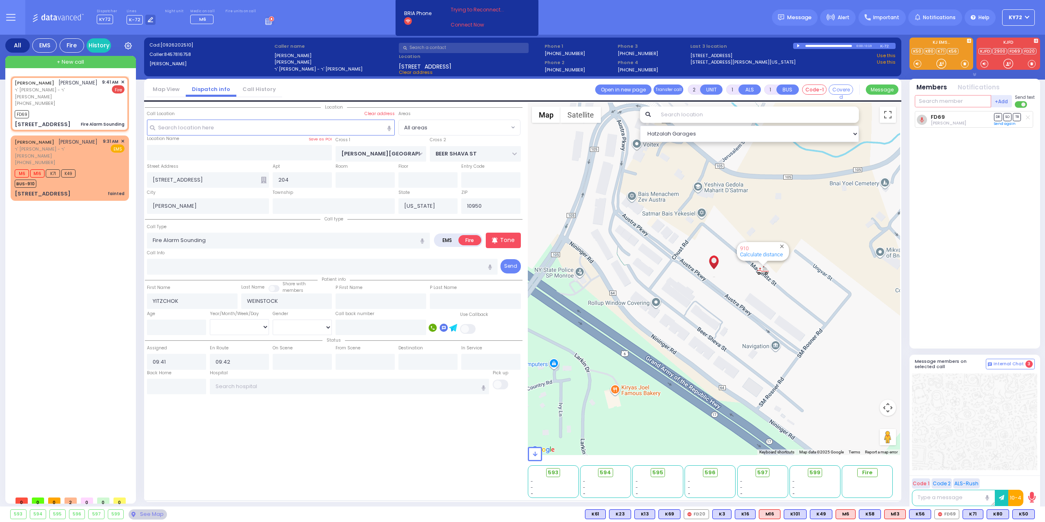
click at [932, 104] on input "text" at bounding box center [953, 101] width 76 height 12
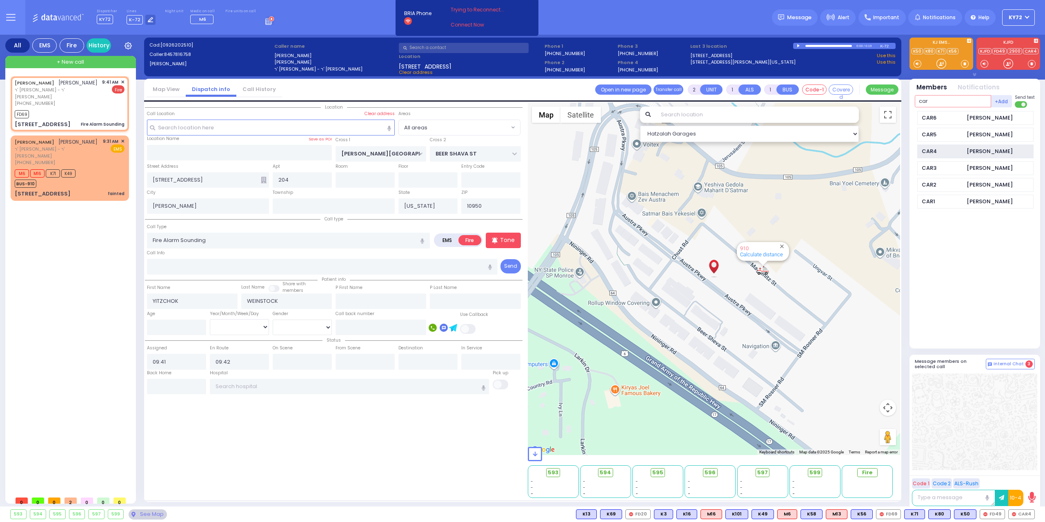
type input "car"
click at [962, 153] on div "CAR4" at bounding box center [942, 151] width 41 height 8
click at [995, 522] on div "593 594 595 596 597 599" at bounding box center [522, 515] width 1045 height 16
select select
radio input "true"
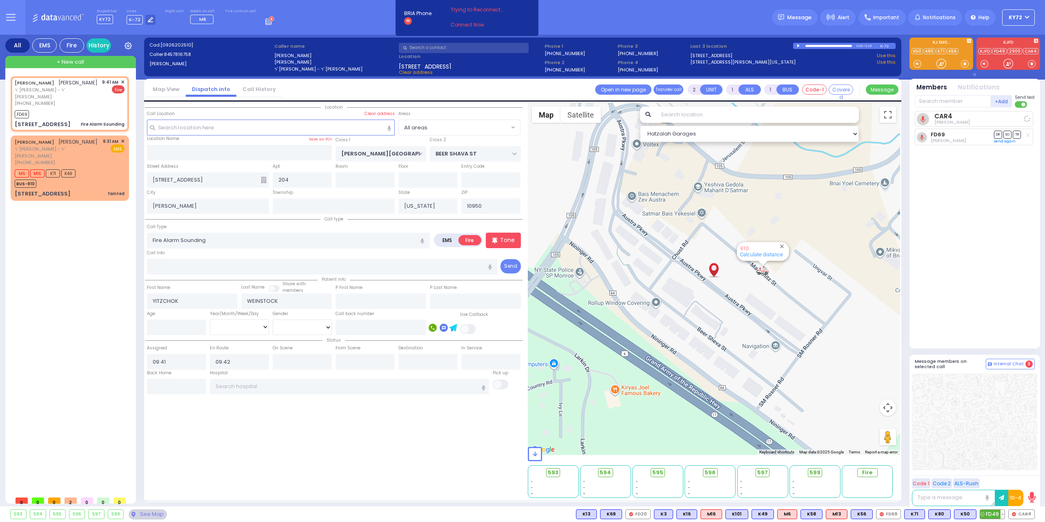
select select
select select "Hatzalah Garages"
click at [993, 514] on span "FD49" at bounding box center [992, 514] width 24 height 9
select select
radio input "true"
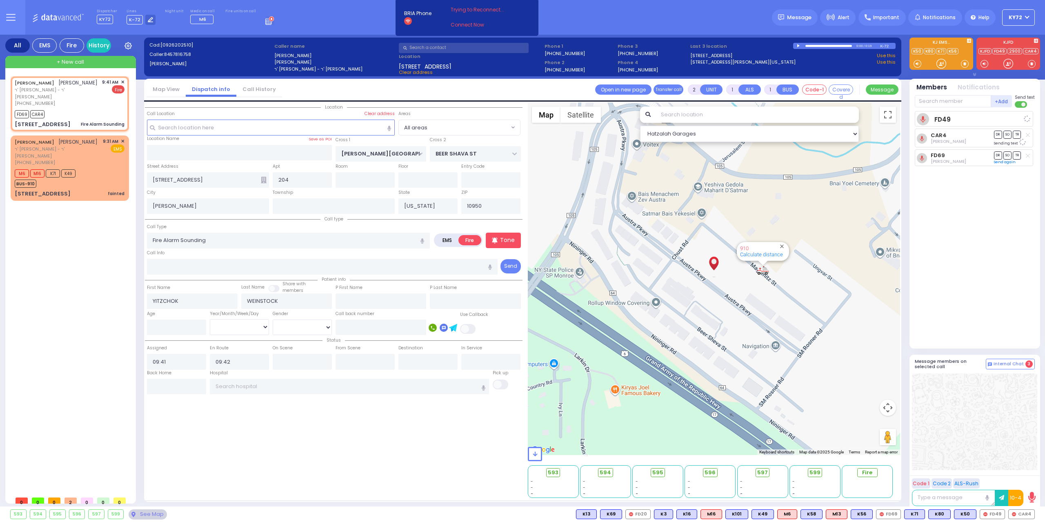
select select
select select "Hatzalah Garages"
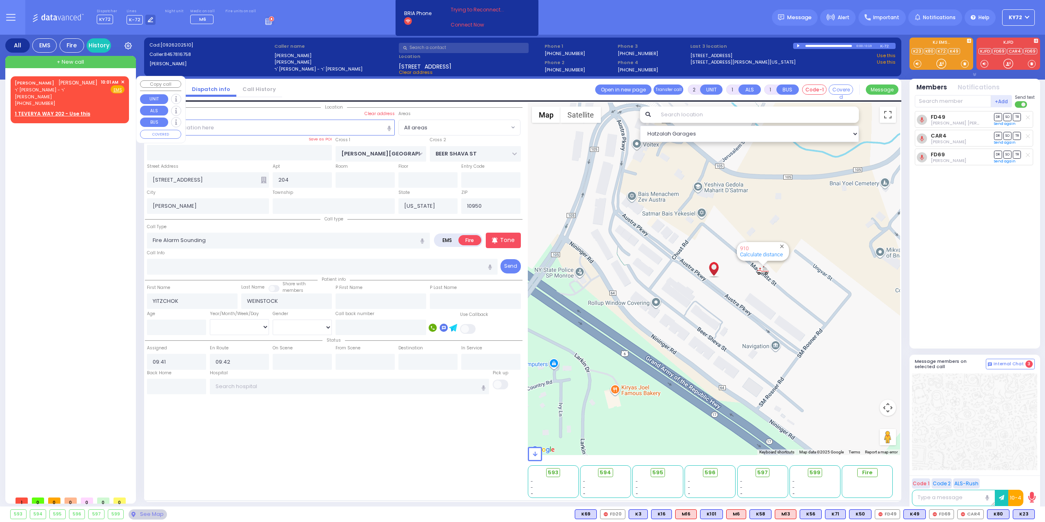
click at [77, 110] on u "1 TEVERYA WAY 202 - Use this" at bounding box center [53, 113] width 76 height 7
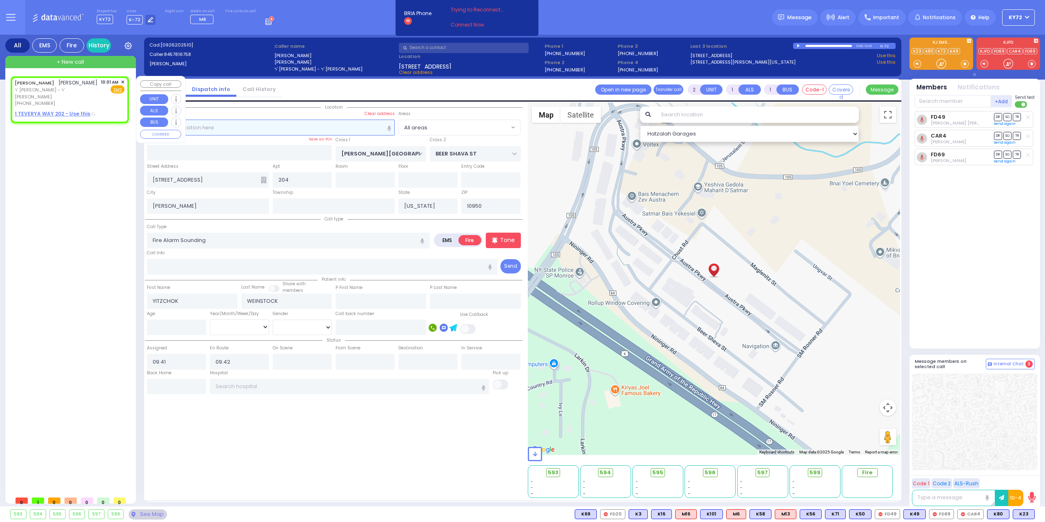
select select
radio input "true"
type input "[PERSON_NAME]"
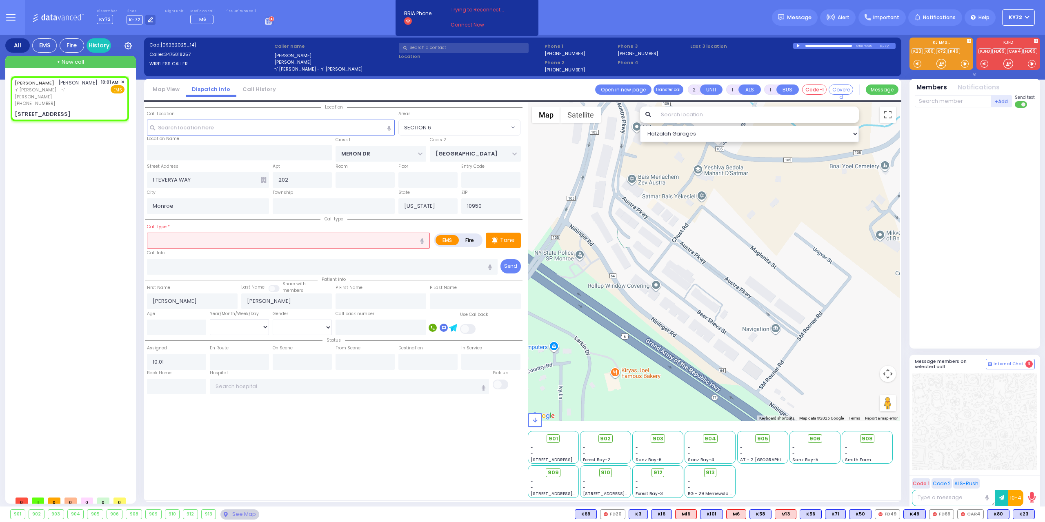
click at [171, 247] on input "text" at bounding box center [288, 241] width 283 height 16
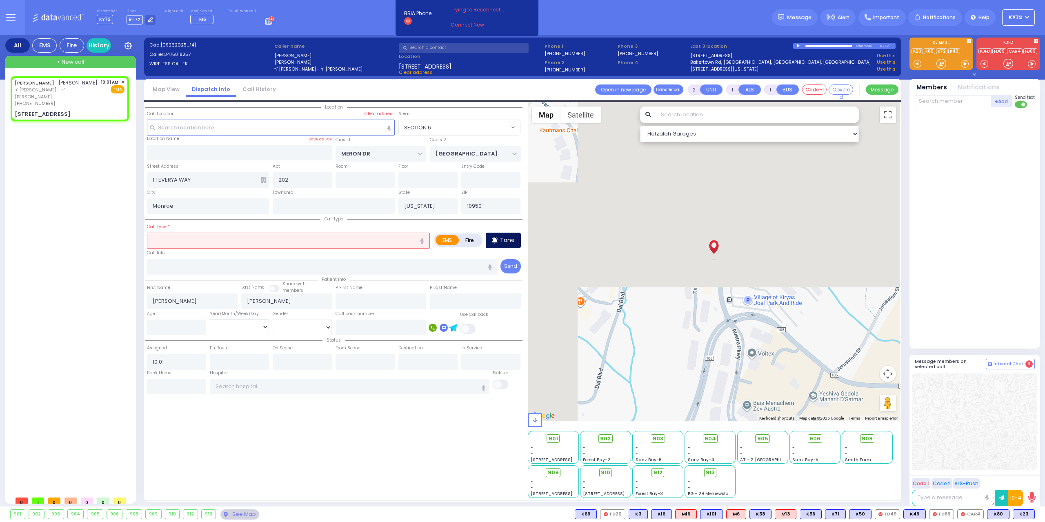
click at [504, 241] on p "Tone" at bounding box center [507, 240] width 15 height 9
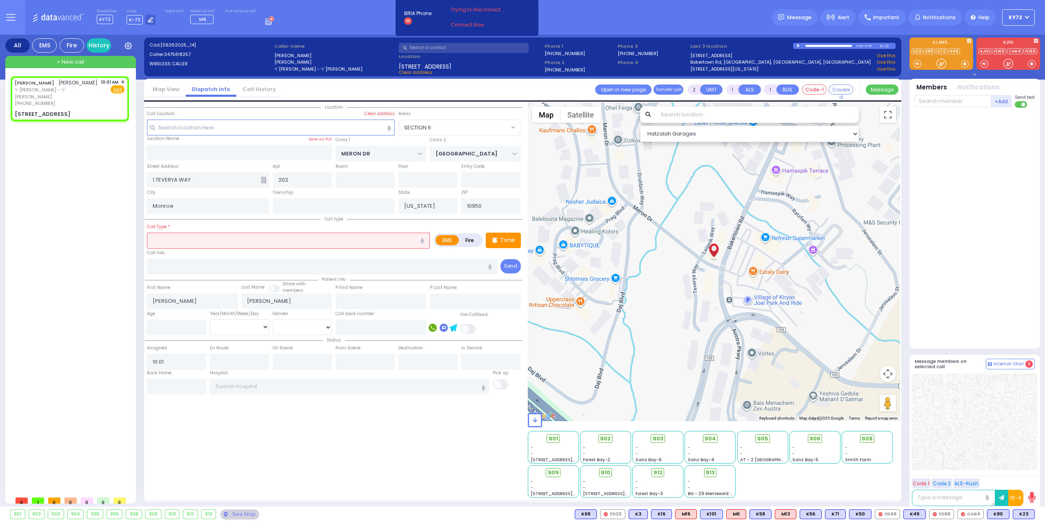
select select "SECTION 6"
select select
click at [938, 62] on div at bounding box center [941, 64] width 8 height 8
click at [249, 240] on input "text" at bounding box center [288, 241] width 283 height 16
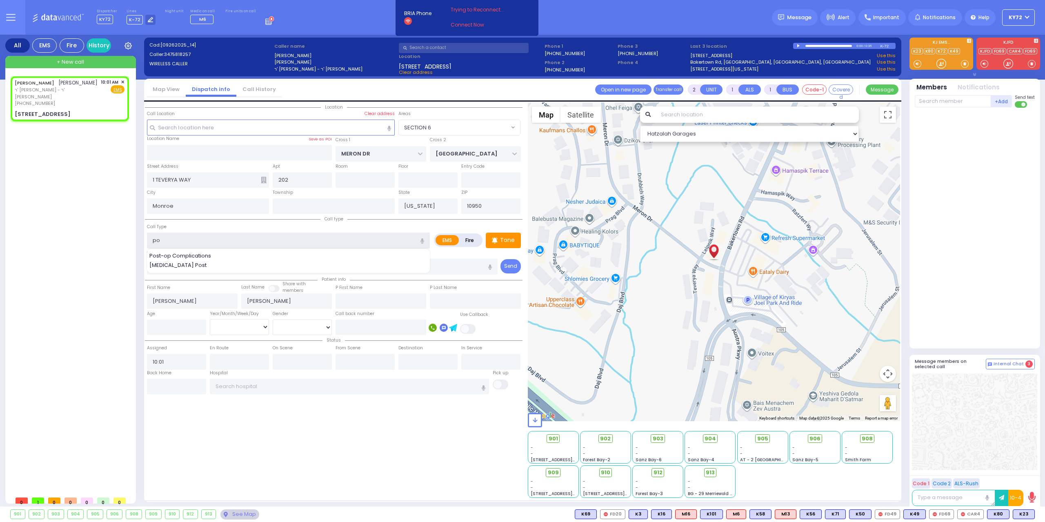
type input "p"
type input "cva"
select select
radio input "true"
select select
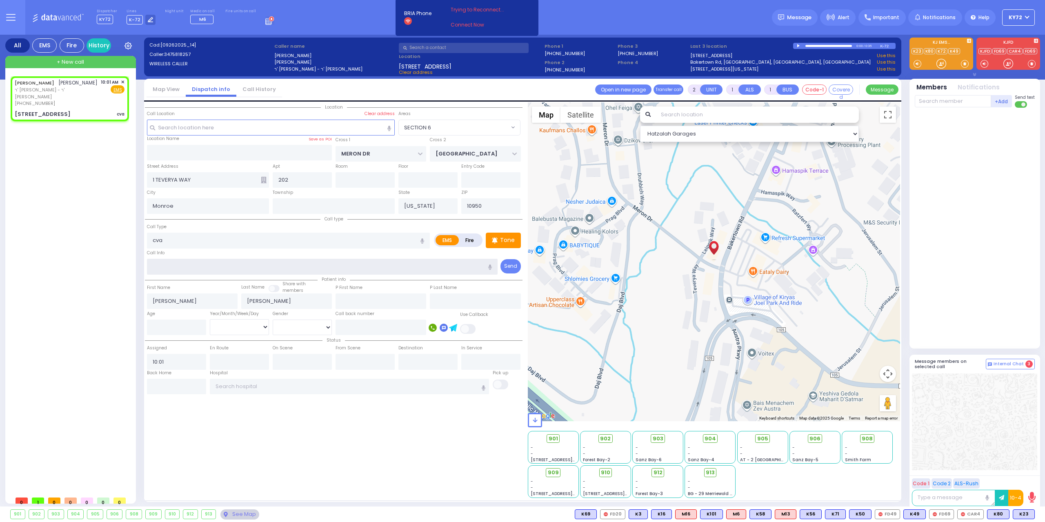
select select "Hatzalah Garages"
select select
radio input "true"
select select
click at [260, 242] on input "cva" at bounding box center [288, 241] width 283 height 16
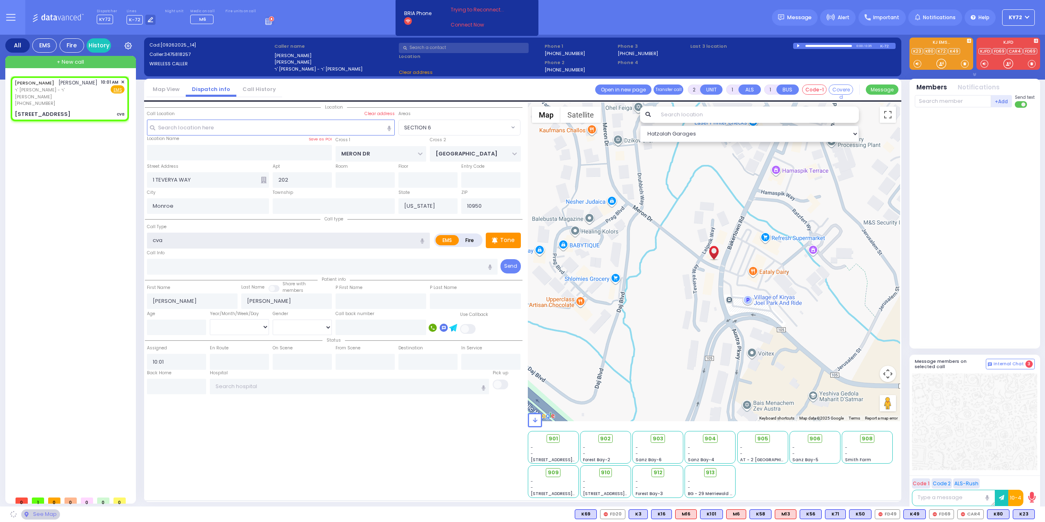
select select
radio input "true"
select select
select select "Hatzalah Garages"
select select "SECTION 6"
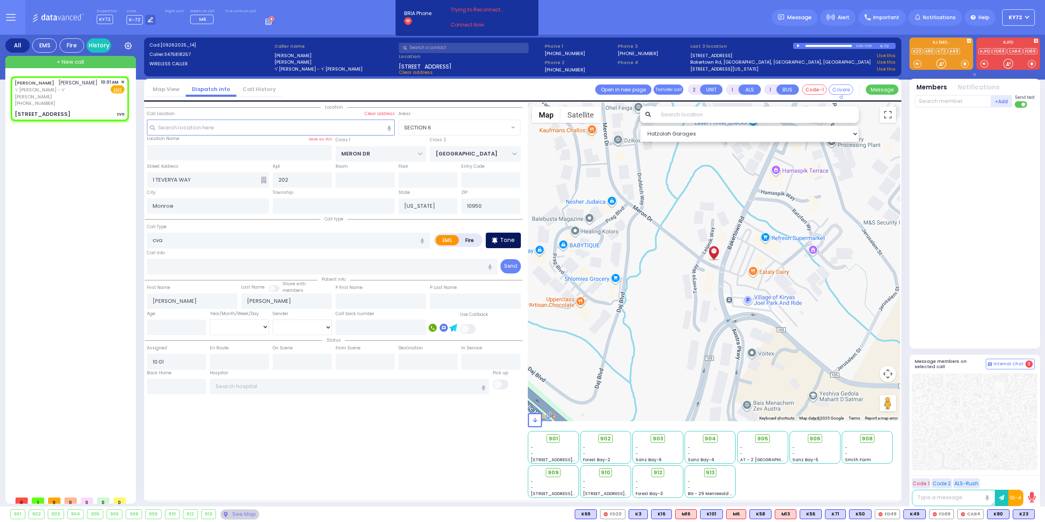
click at [497, 242] on icon at bounding box center [494, 240] width 5 height 6
select select
radio input "true"
select select
select select "SECTION 6"
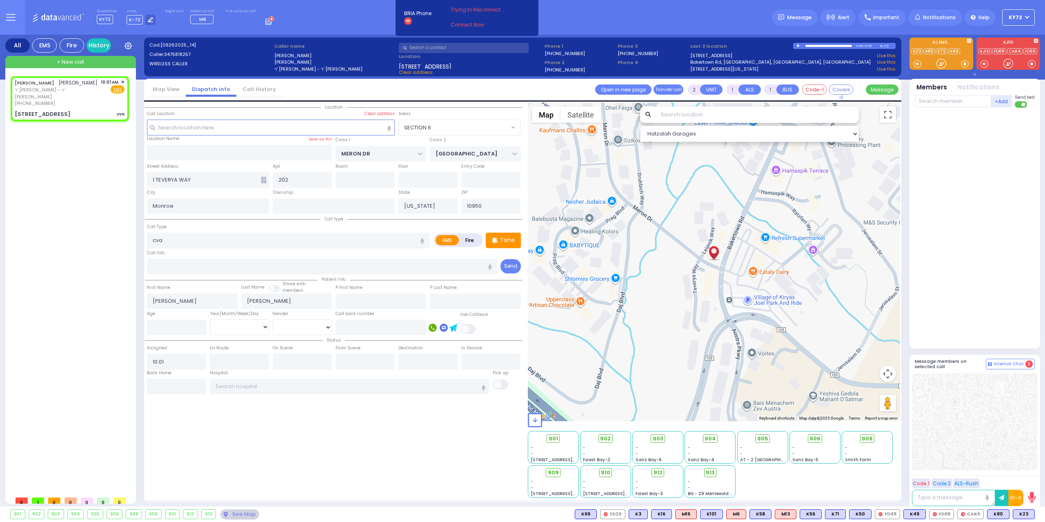
select select "Hatzalah Garages"
click at [941, 64] on div at bounding box center [941, 64] width 8 height 8
click at [174, 235] on input "cva" at bounding box center [288, 241] width 283 height 16
click at [174, 233] on input "cva" at bounding box center [288, 241] width 283 height 16
click at [175, 235] on input "cva" at bounding box center [288, 241] width 283 height 16
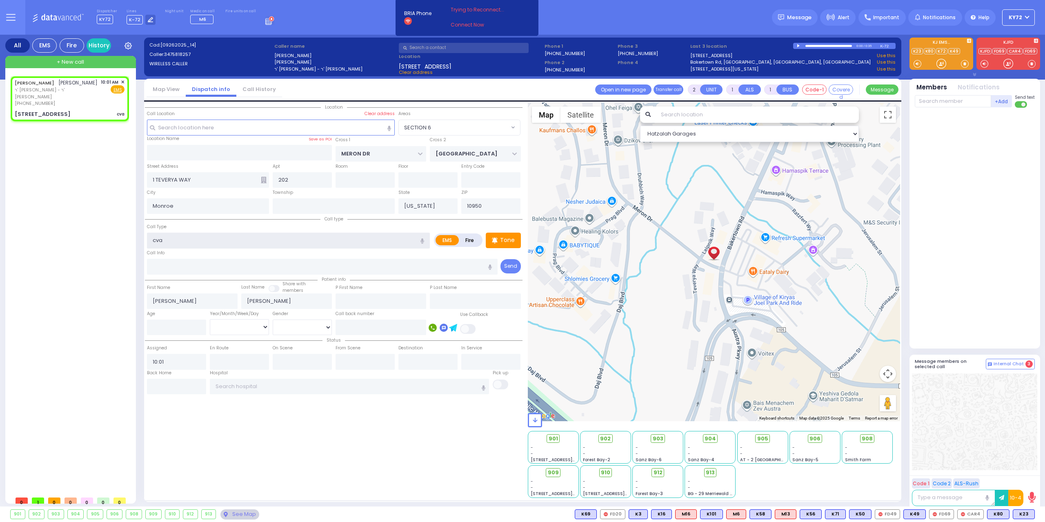
click at [176, 244] on input "cva" at bounding box center [288, 241] width 283 height 16
click at [195, 258] on div "Stroke/CVA" at bounding box center [288, 256] width 279 height 8
type input "Stroke/CVA"
type input "2"
select select
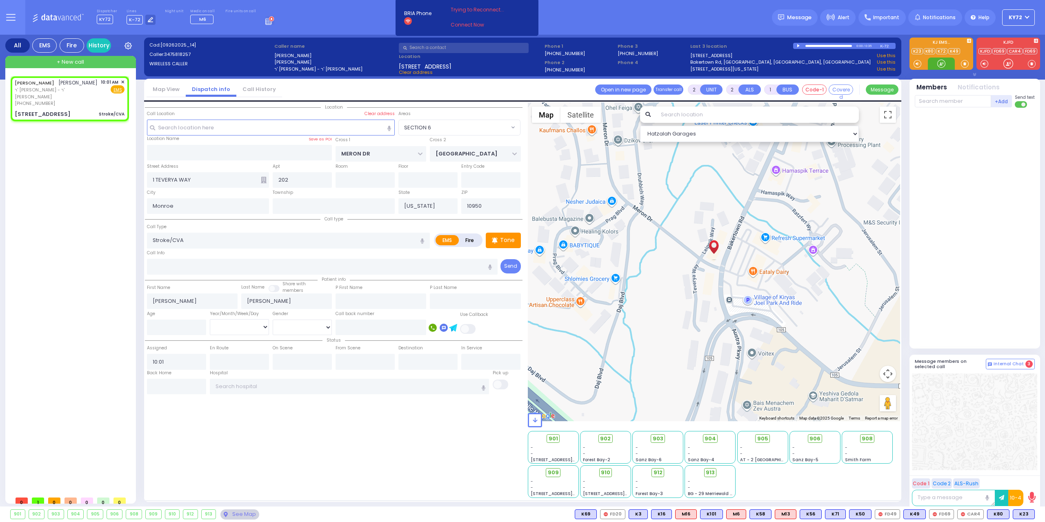
radio input "true"
select select
select select "Hatzalah Garages"
select select "SECTION 6"
select select
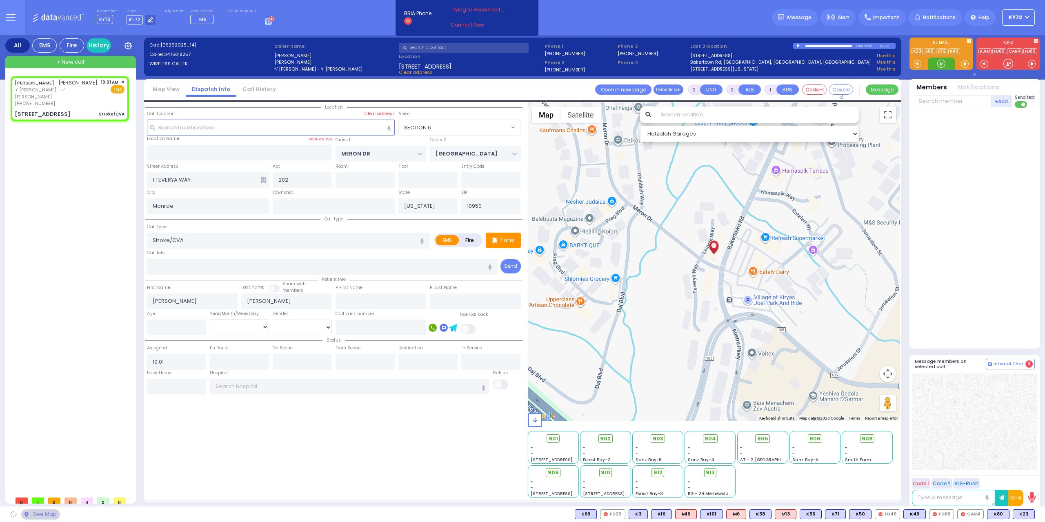
radio input "true"
select select
select select "Hatzalah Garages"
select select "SECTION 6"
click at [940, 63] on div at bounding box center [941, 64] width 8 height 8
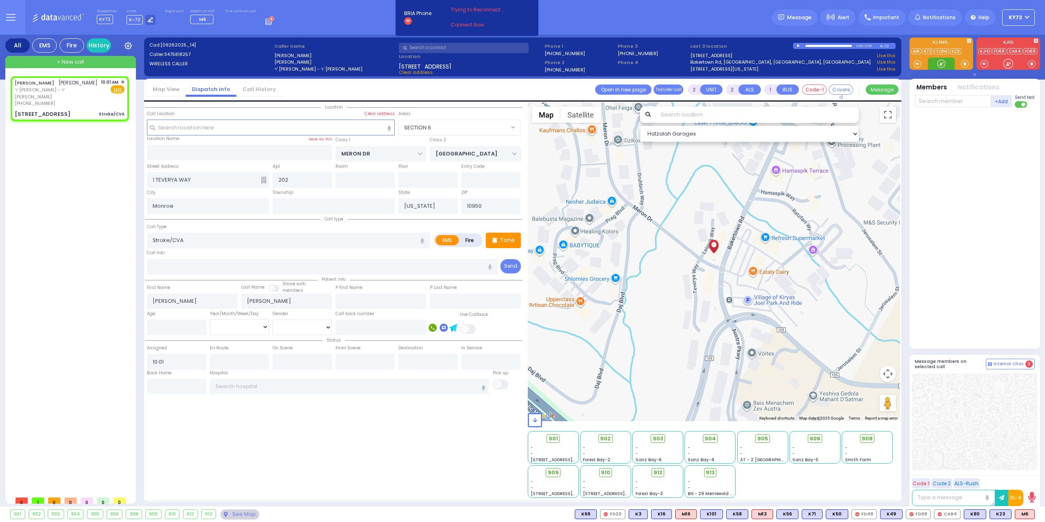
click at [942, 64] on div at bounding box center [941, 64] width 8 height 8
click at [154, 237] on input "Stroke/CVA" at bounding box center [288, 241] width 283 height 16
click at [164, 237] on input "Stroke/CVA" at bounding box center [288, 241] width 283 height 16
drag, startPoint x: 172, startPoint y: 240, endPoint x: 100, endPoint y: 240, distance: 71.8
click at [100, 241] on div "All EMS Fire History Settings" at bounding box center [522, 272] width 1035 height 475
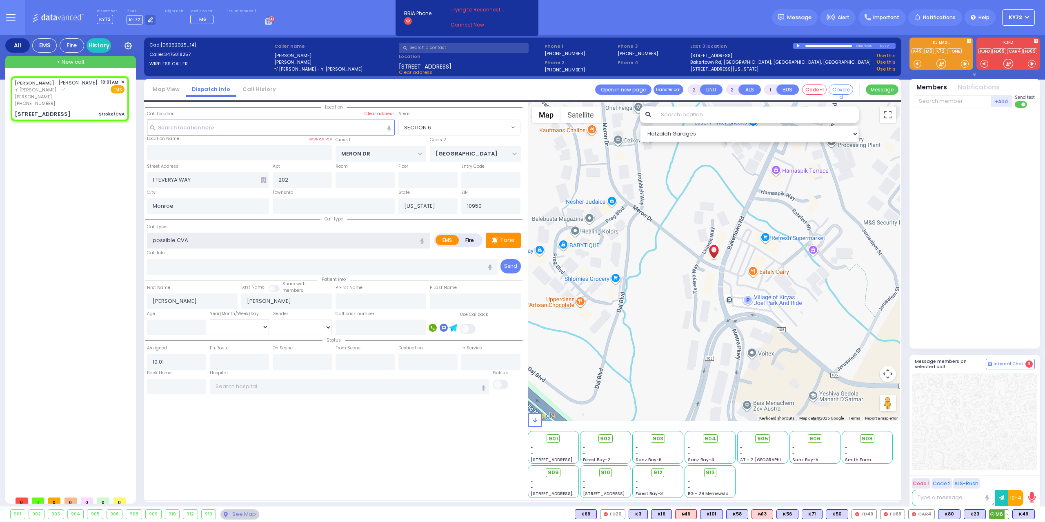
type input "possible CVA"
click at [995, 512] on span "M6" at bounding box center [998, 514] width 19 height 9
click at [1019, 513] on span "K49" at bounding box center [1024, 514] width 22 height 9
select select
radio input "true"
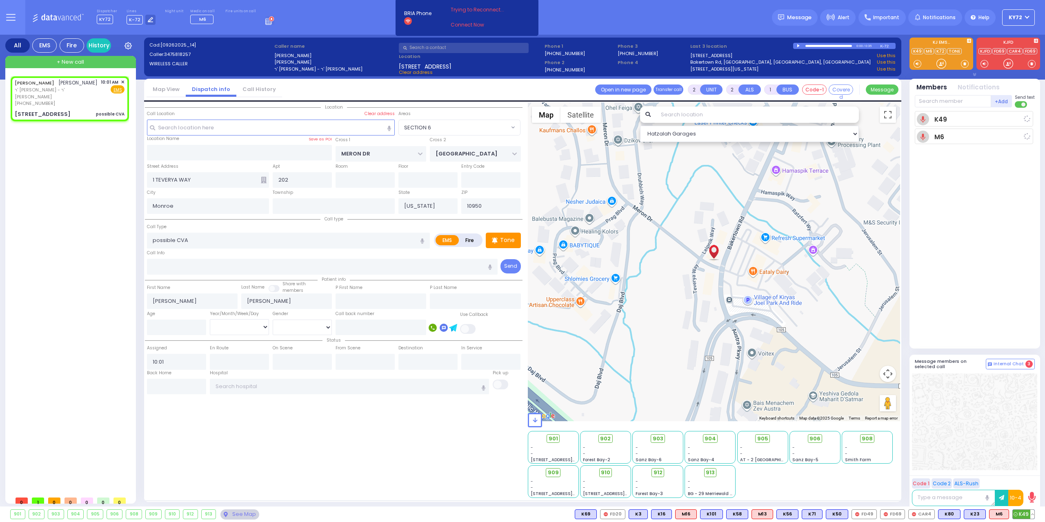
select select
type input "10:03"
select select "Hatzalah Garages"
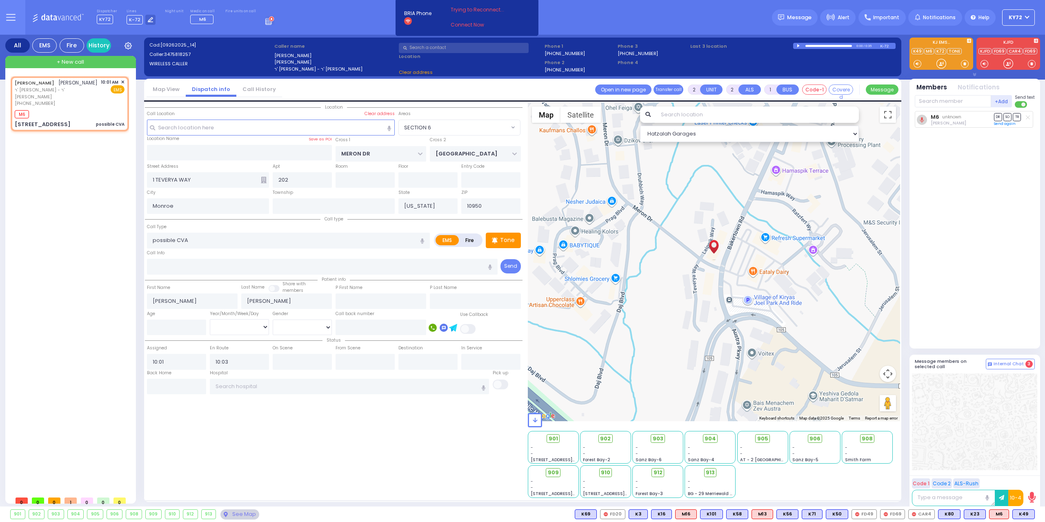
select select
radio input "true"
select select
select select "Hatzalah Garages"
select select
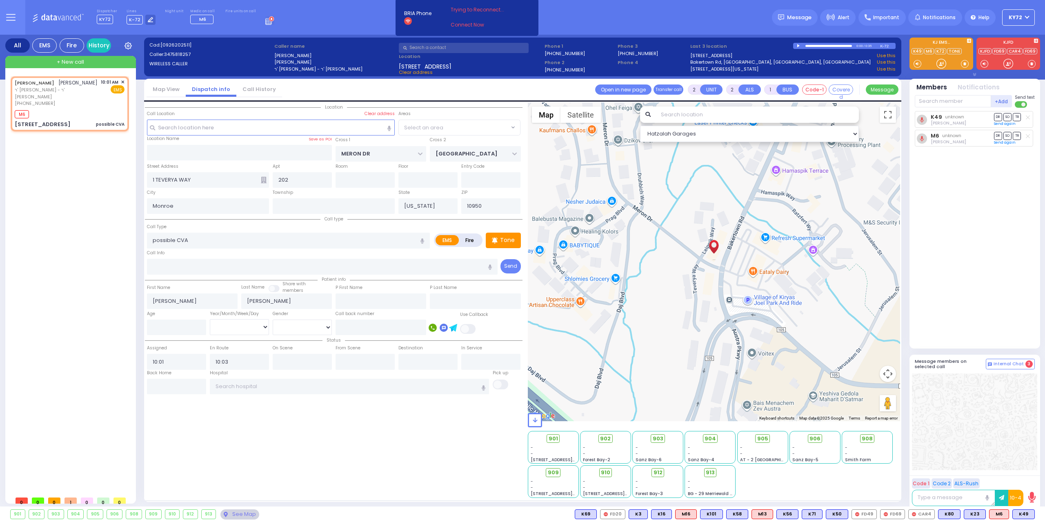
radio input "true"
select select
select select "Hatzalah Garages"
select select "SECTION 6"
select select
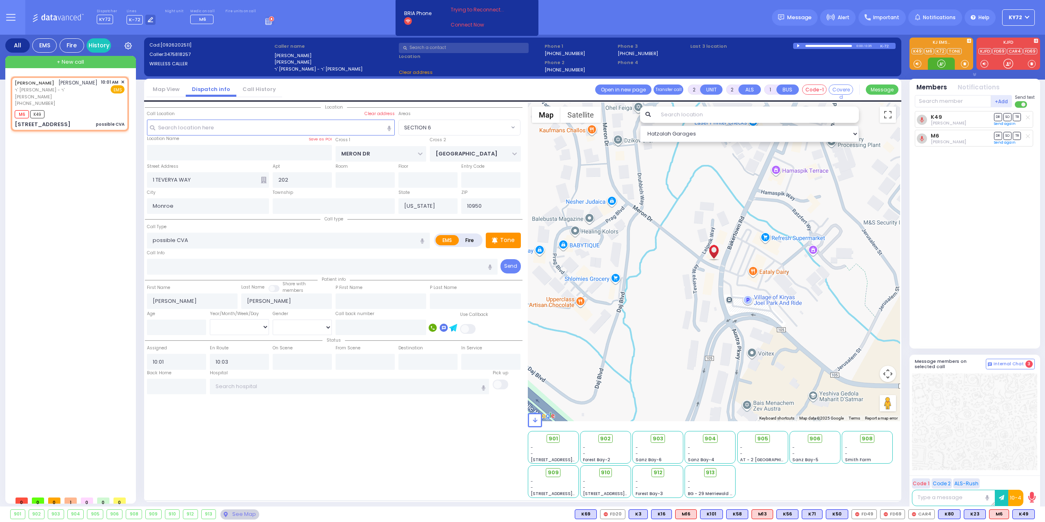
radio input "true"
select select
select select "Hatzalah Garages"
radio input "true"
select select
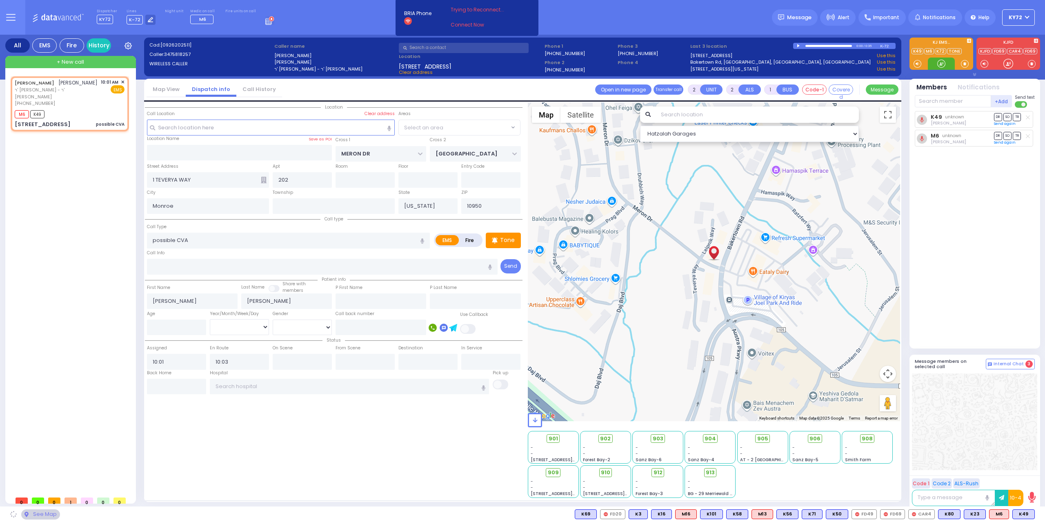
select select
select select "Hatzalah Garages"
select select
radio input "true"
select select
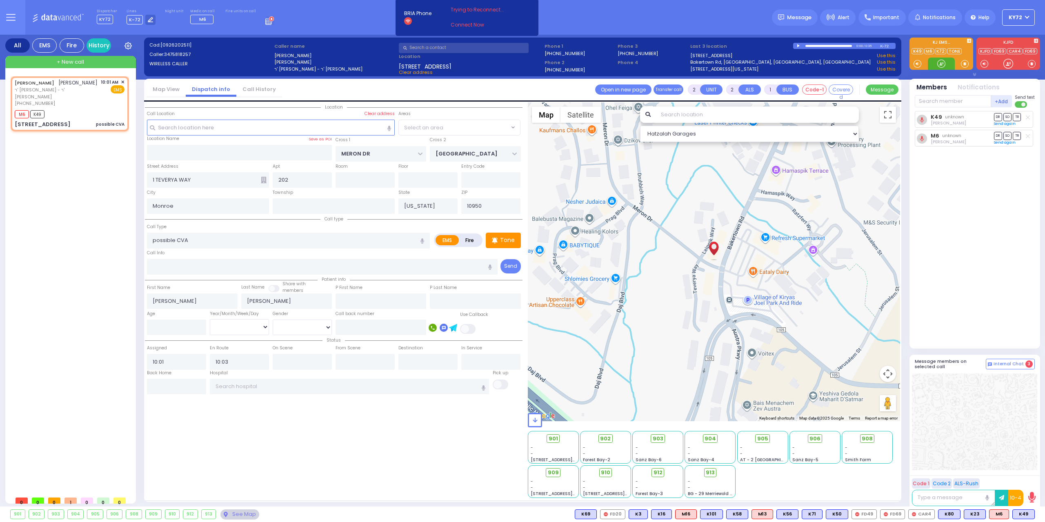
select select "SECTION 6"
select select "Hatzalah Garages"
select select "SECTION 6"
drag, startPoint x: 943, startPoint y: 65, endPoint x: 942, endPoint y: 60, distance: 5.0
click at [942, 61] on div at bounding box center [941, 64] width 8 height 8
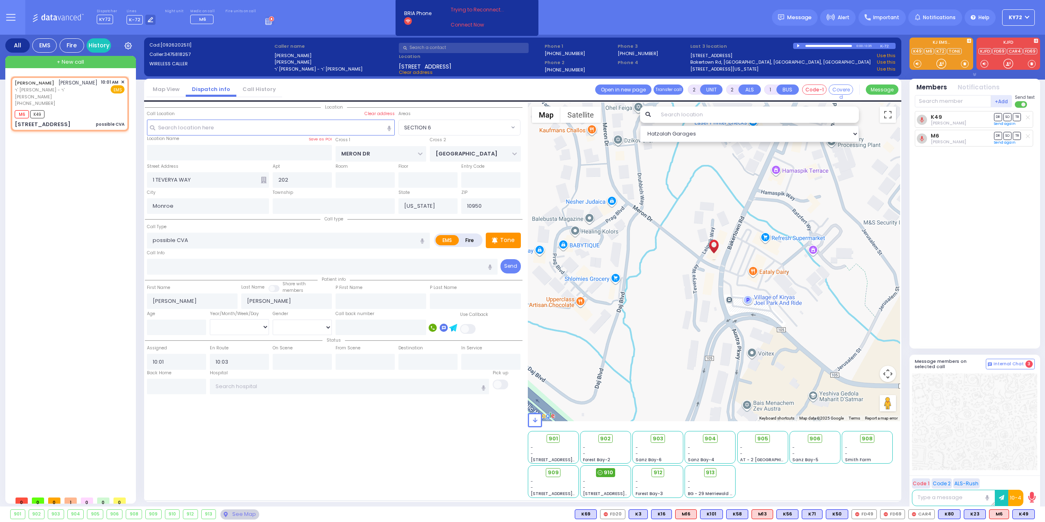
click at [603, 471] on div "910" at bounding box center [605, 472] width 19 height 9
select select
radio input "true"
select select
select select "Hatzalah Garages"
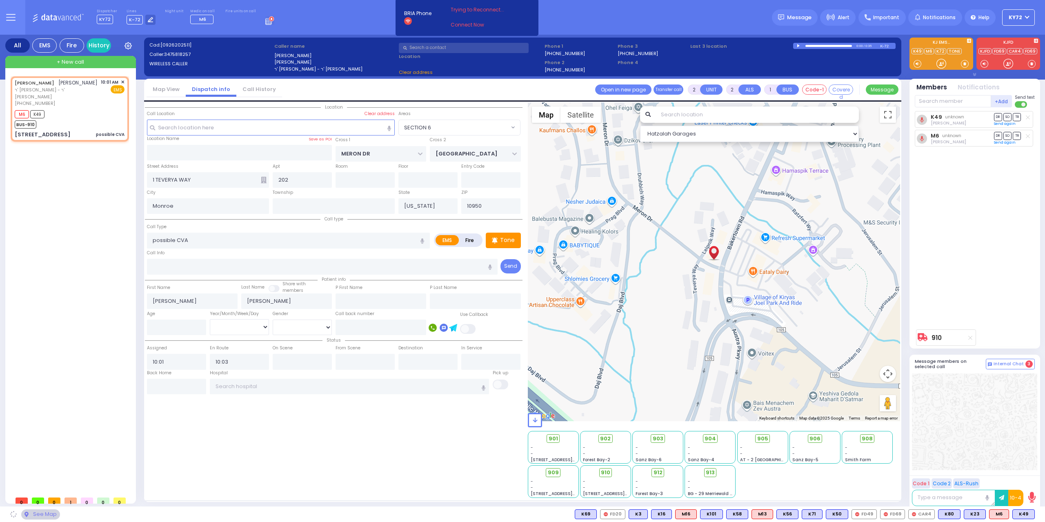
select select "SECTION 6"
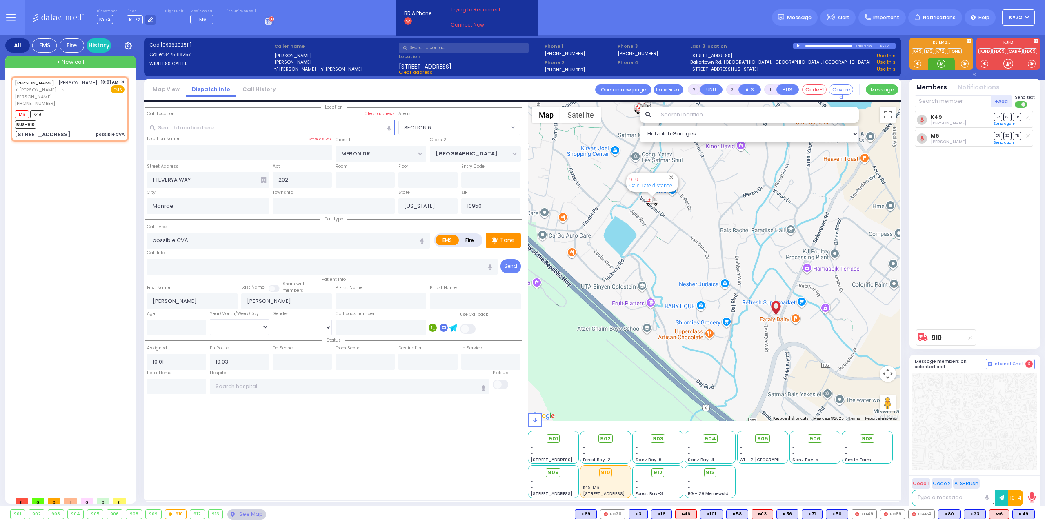
click at [943, 65] on div at bounding box center [941, 64] width 8 height 8
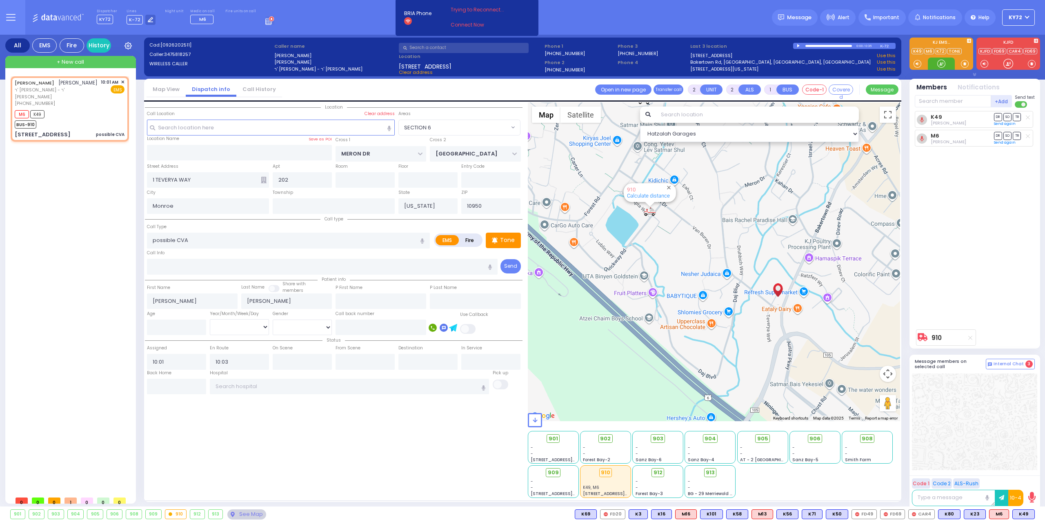
click at [940, 64] on div at bounding box center [941, 64] width 8 height 8
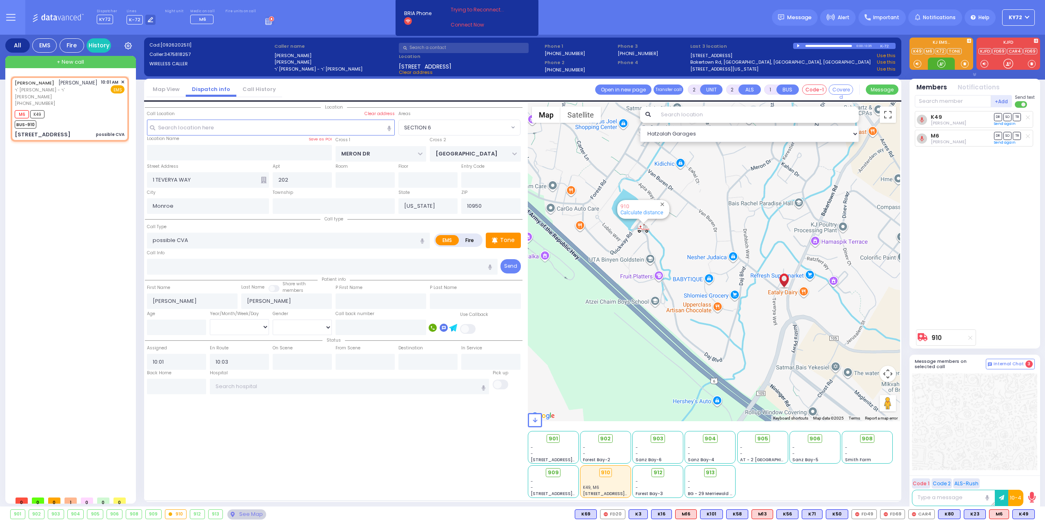
click at [942, 64] on div at bounding box center [941, 64] width 8 height 8
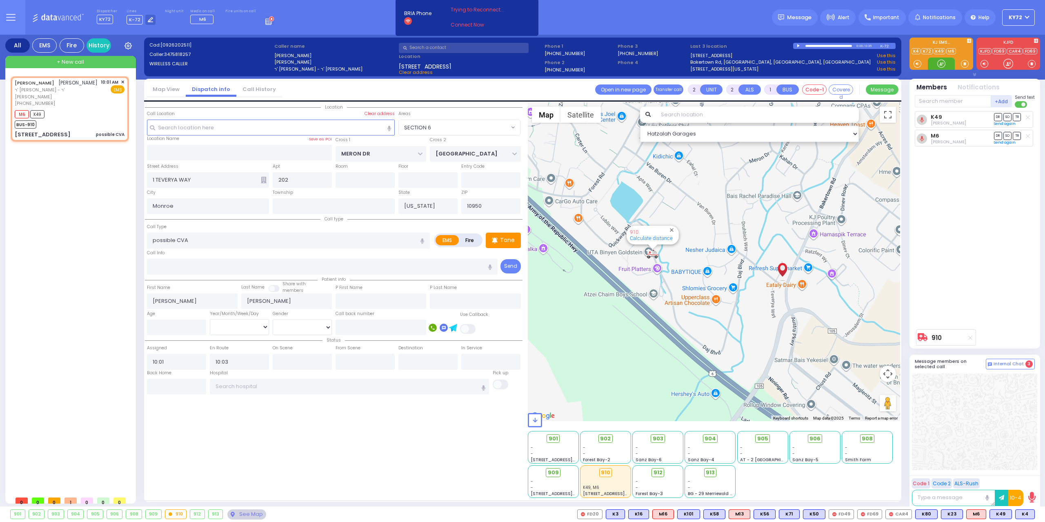
click at [940, 63] on div at bounding box center [941, 64] width 8 height 8
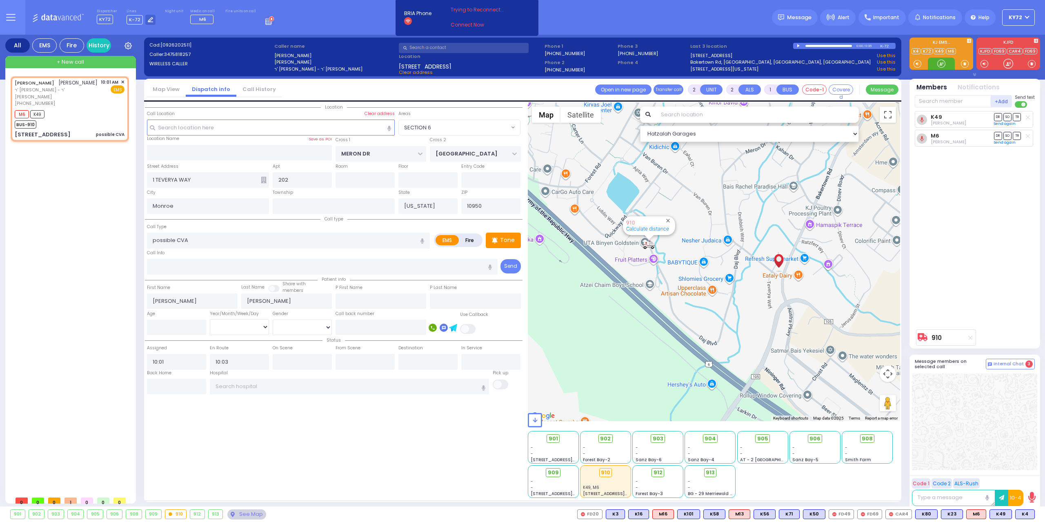
click at [943, 65] on div at bounding box center [941, 64] width 8 height 8
click at [1022, 514] on span "K4" at bounding box center [1025, 514] width 19 height 9
select select
radio input "true"
select select
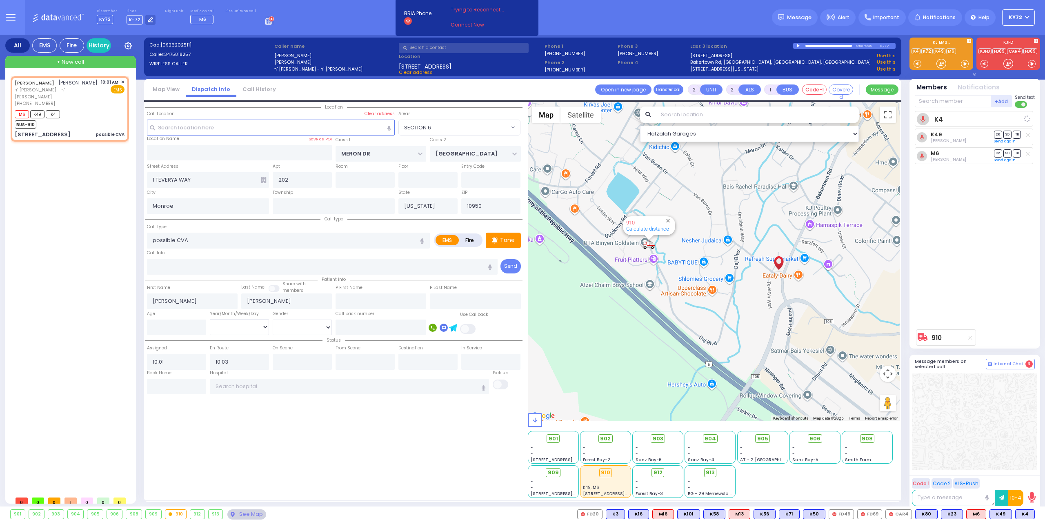
select select "SECTION 6"
select select "Hatzalah Garages"
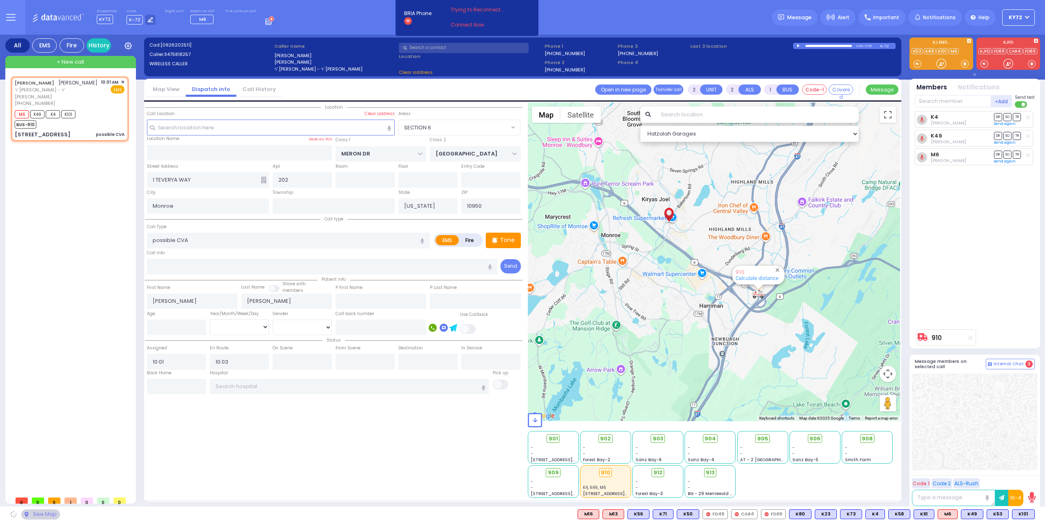
select select
radio input "true"
select select
select select "Hatzalah Garages"
select select "SECTION 6"
